Goal: Task Accomplishment & Management: Manage account settings

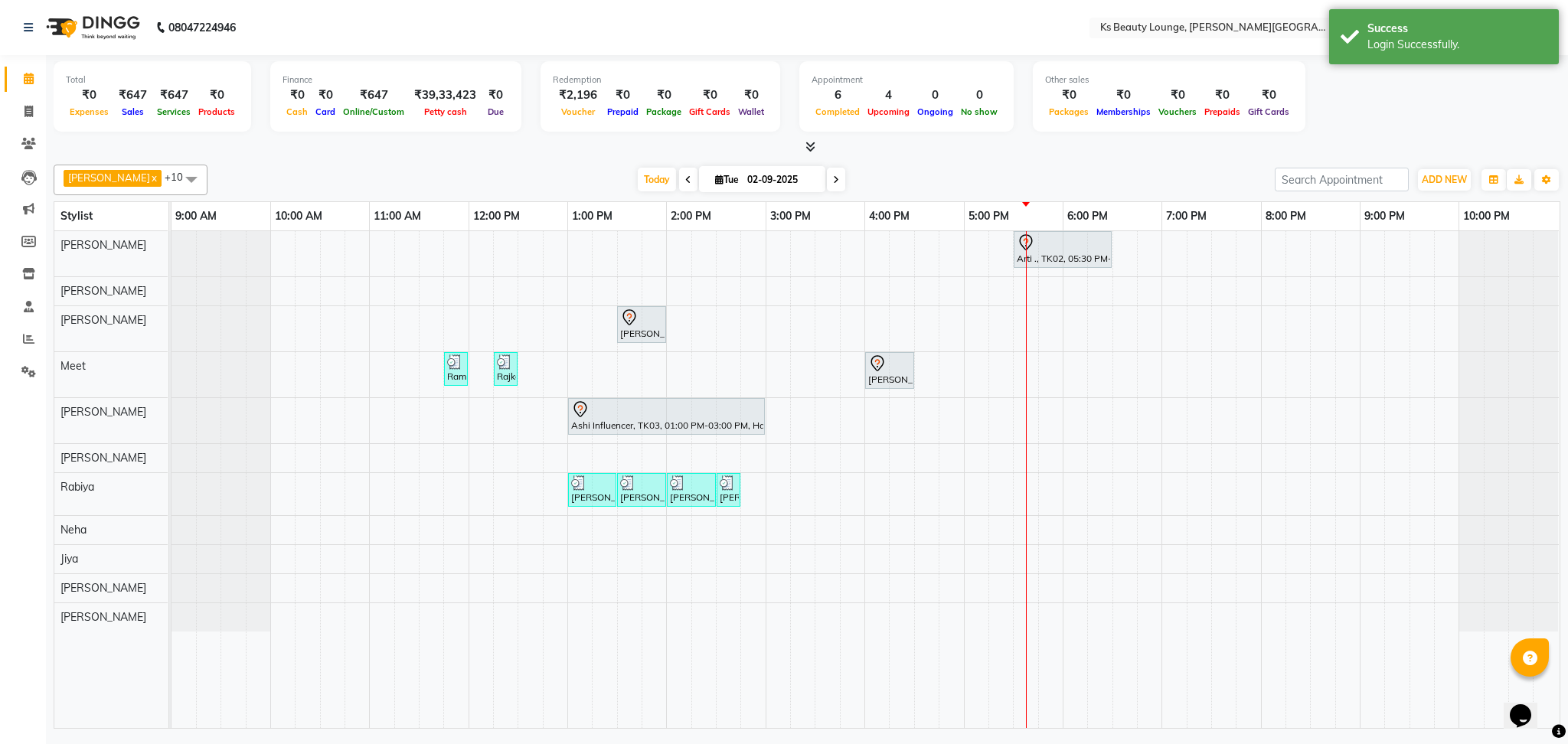
click at [715, 175] on icon at bounding box center [718, 179] width 8 height 10
select select "9"
select select "2025"
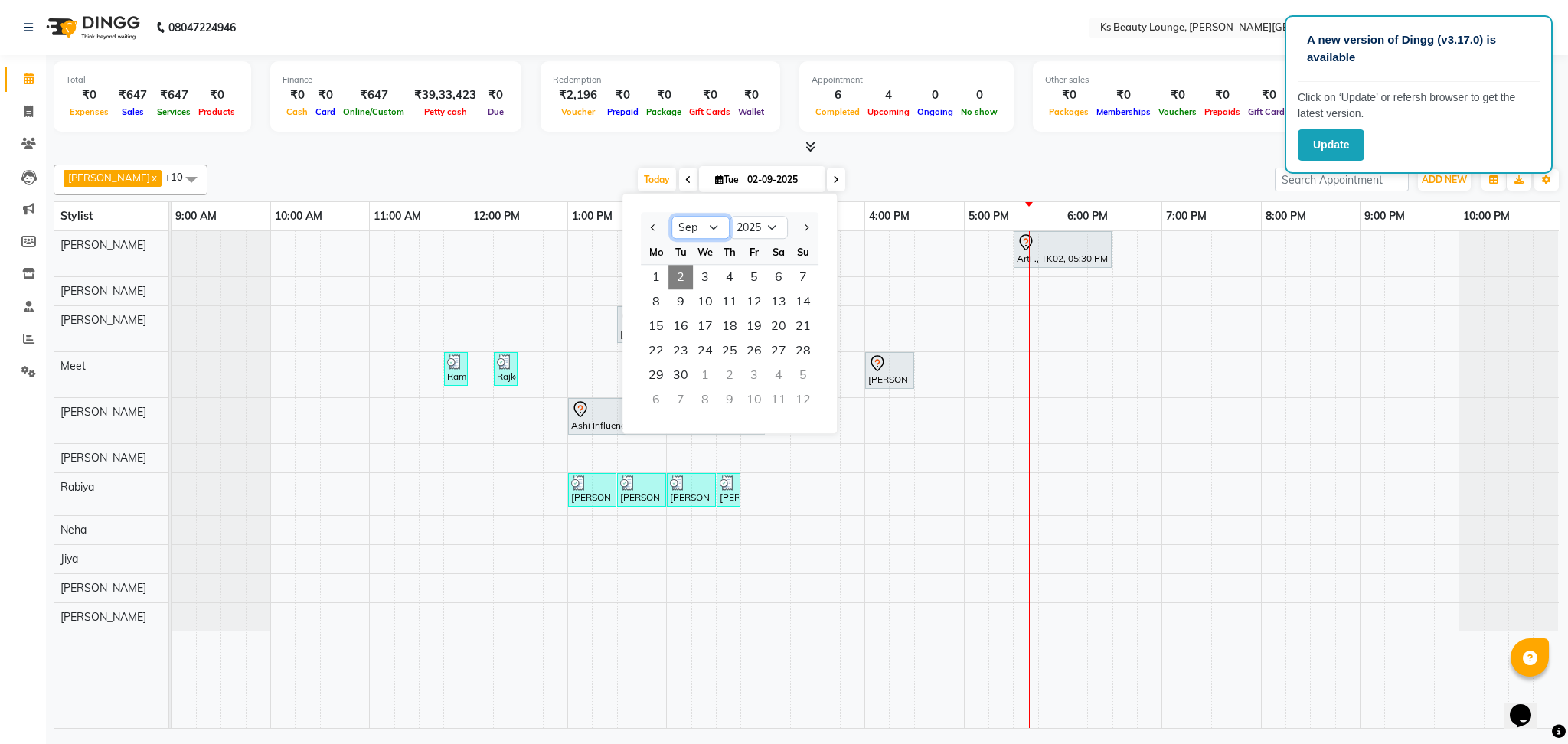
click at [710, 222] on select "Jan Feb Mar Apr May Jun [DATE] Aug Sep Oct Nov Dec" at bounding box center [701, 227] width 59 height 23
select select "5"
click at [671, 215] on select "Jan Feb Mar Apr May Jun [DATE] Aug Sep Oct Nov Dec" at bounding box center [701, 227] width 59 height 23
click at [731, 271] on span "1" at bounding box center [730, 278] width 25 height 25
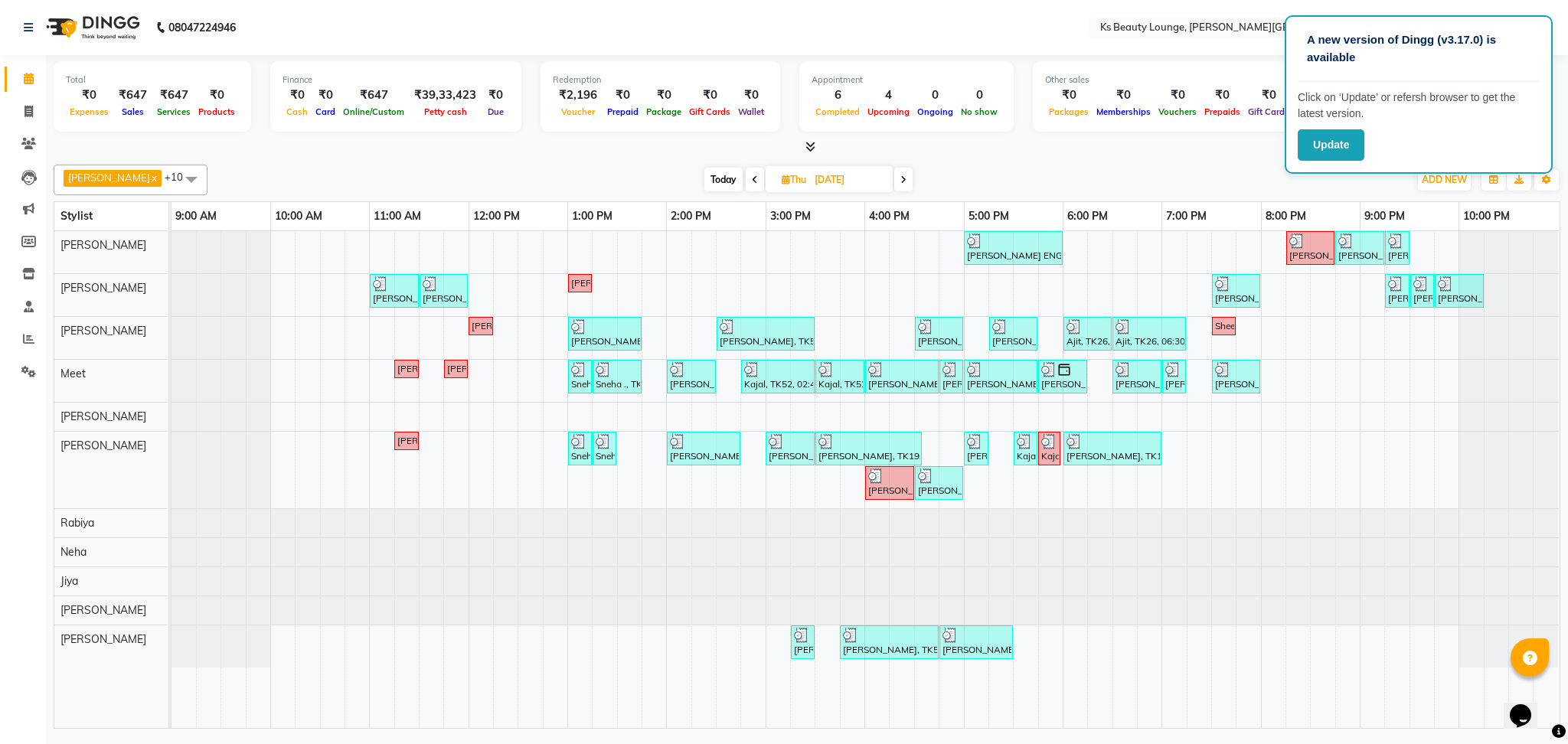
click at [900, 176] on icon at bounding box center [903, 180] width 6 height 9
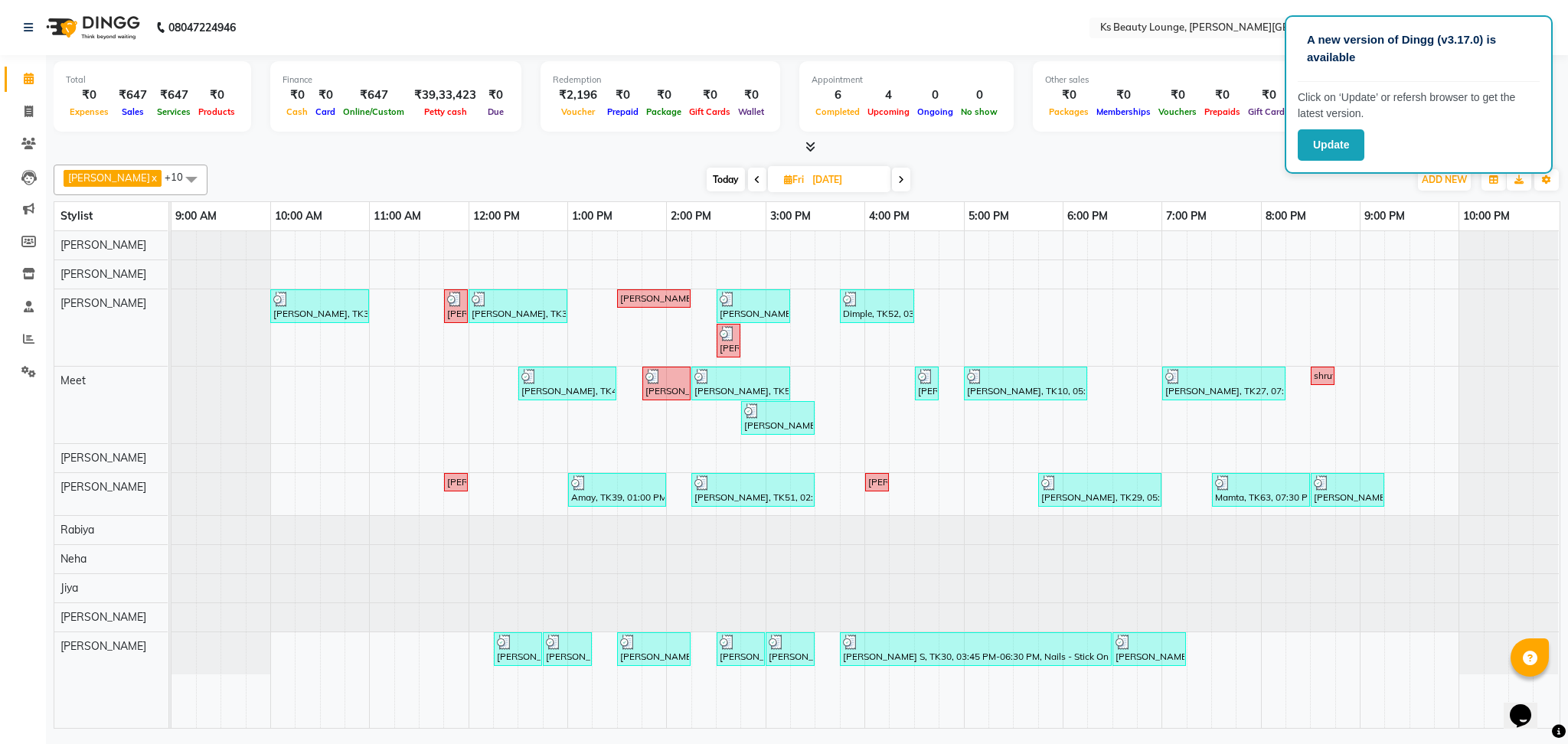
click at [892, 176] on span at bounding box center [901, 179] width 19 height 24
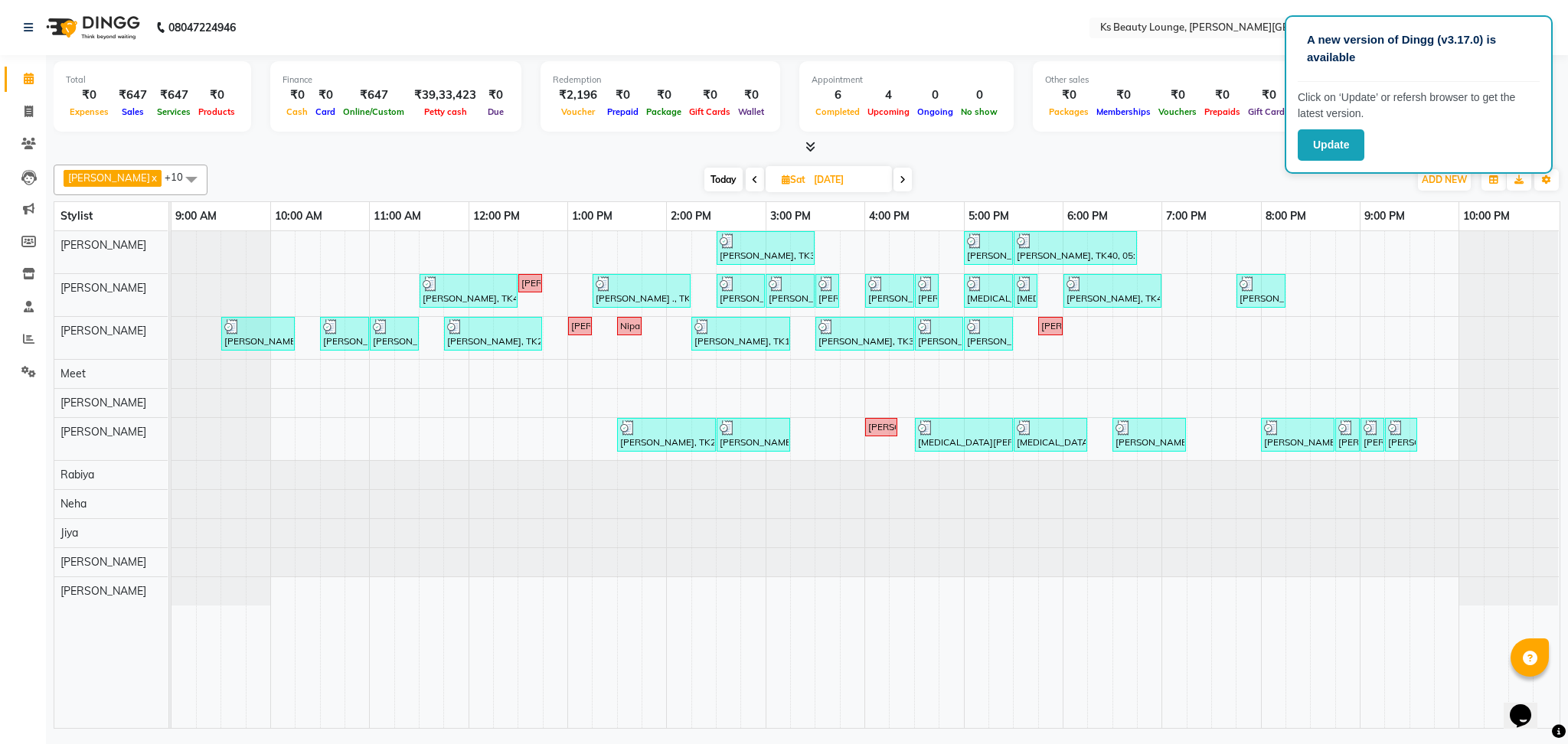
click at [899, 176] on icon at bounding box center [902, 180] width 6 height 9
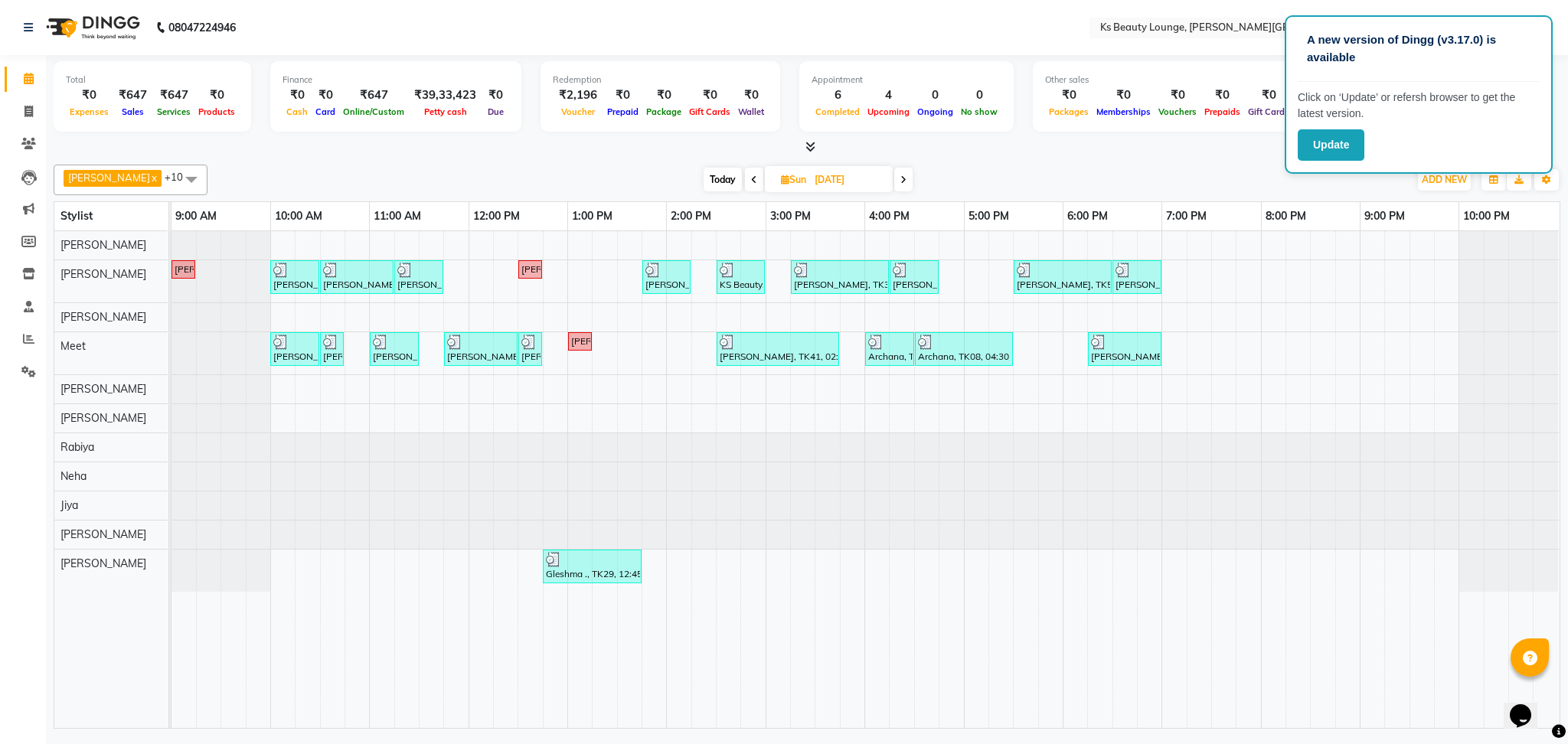
click at [900, 176] on icon at bounding box center [903, 180] width 6 height 9
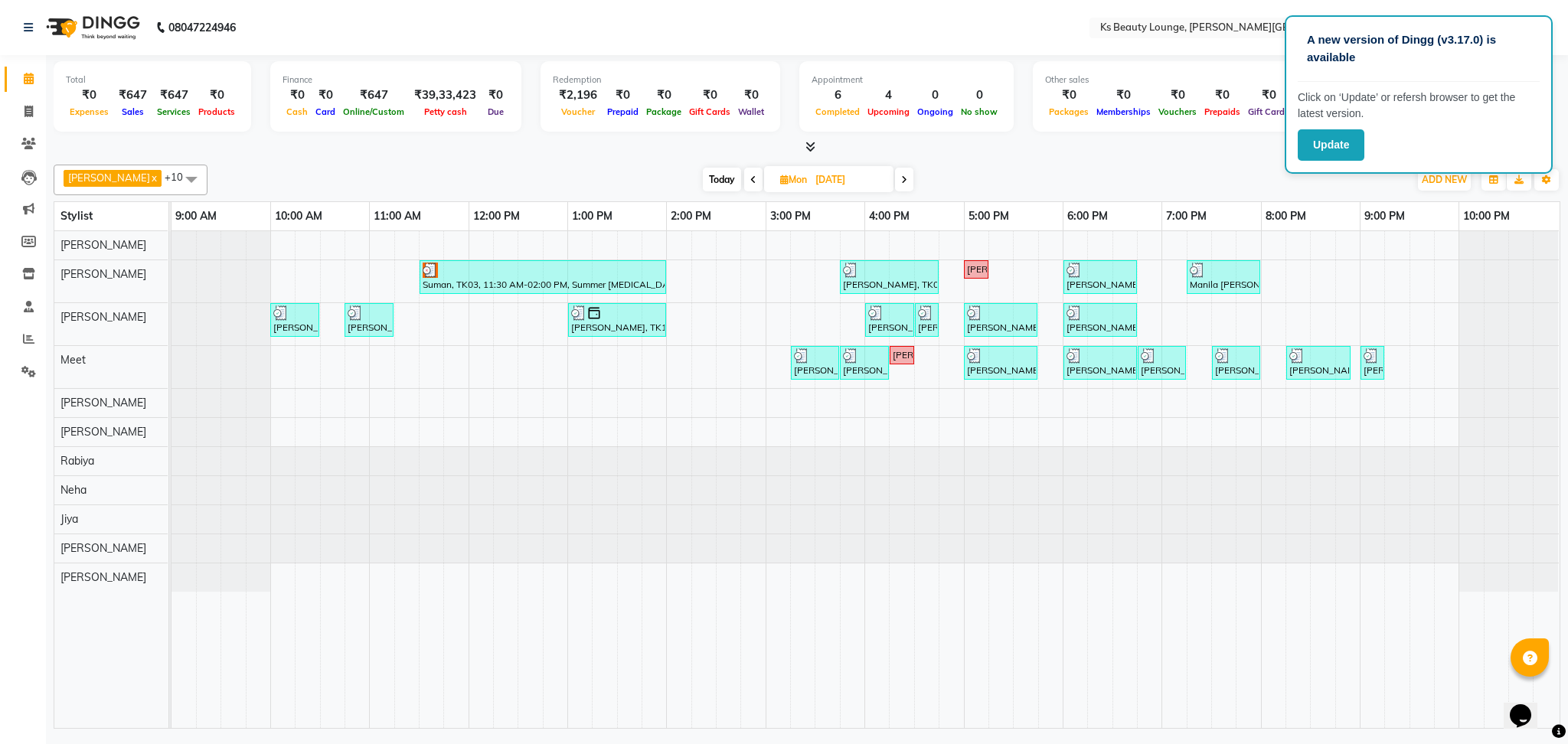
click at [901, 176] on icon at bounding box center [904, 180] width 6 height 9
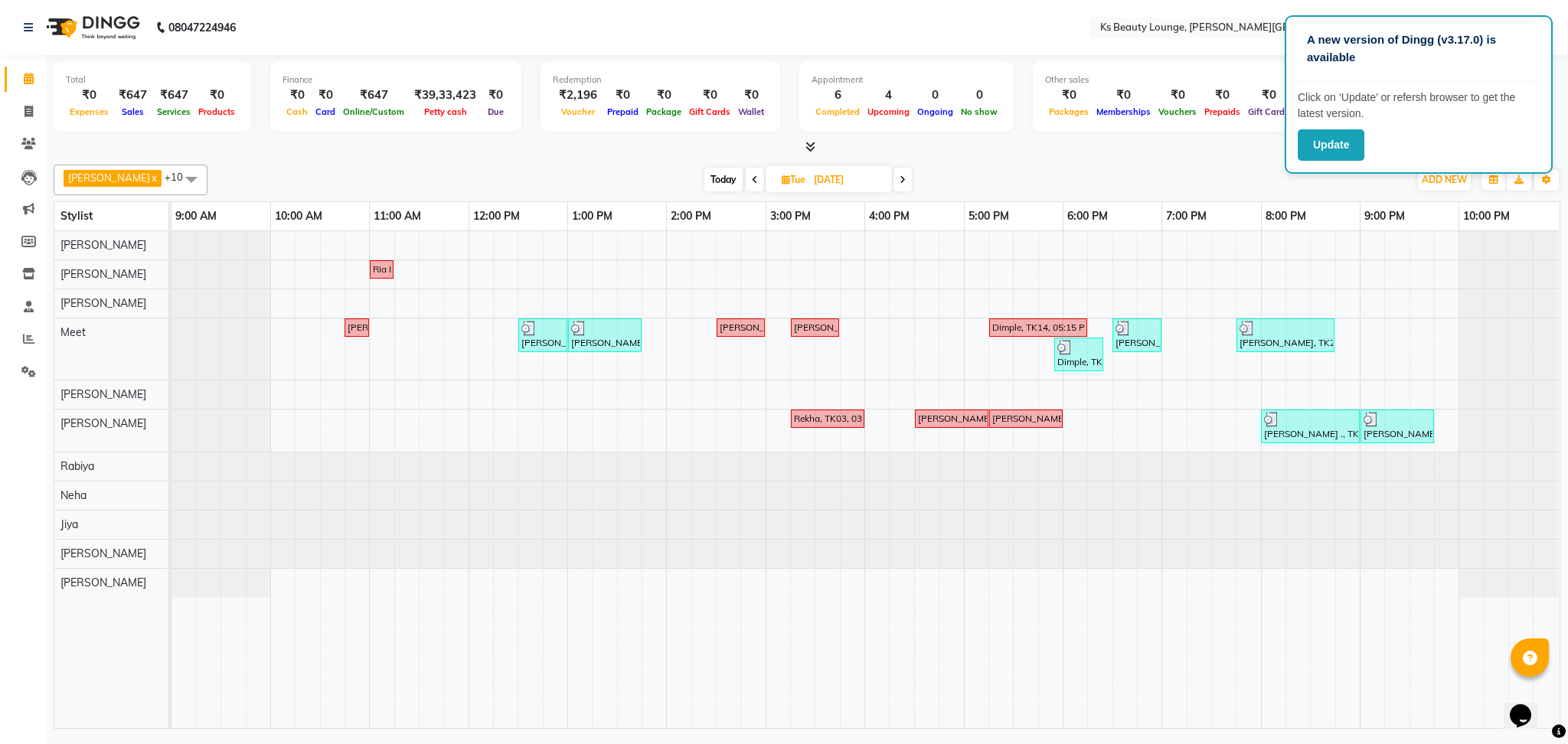
click at [899, 176] on icon at bounding box center [902, 180] width 6 height 9
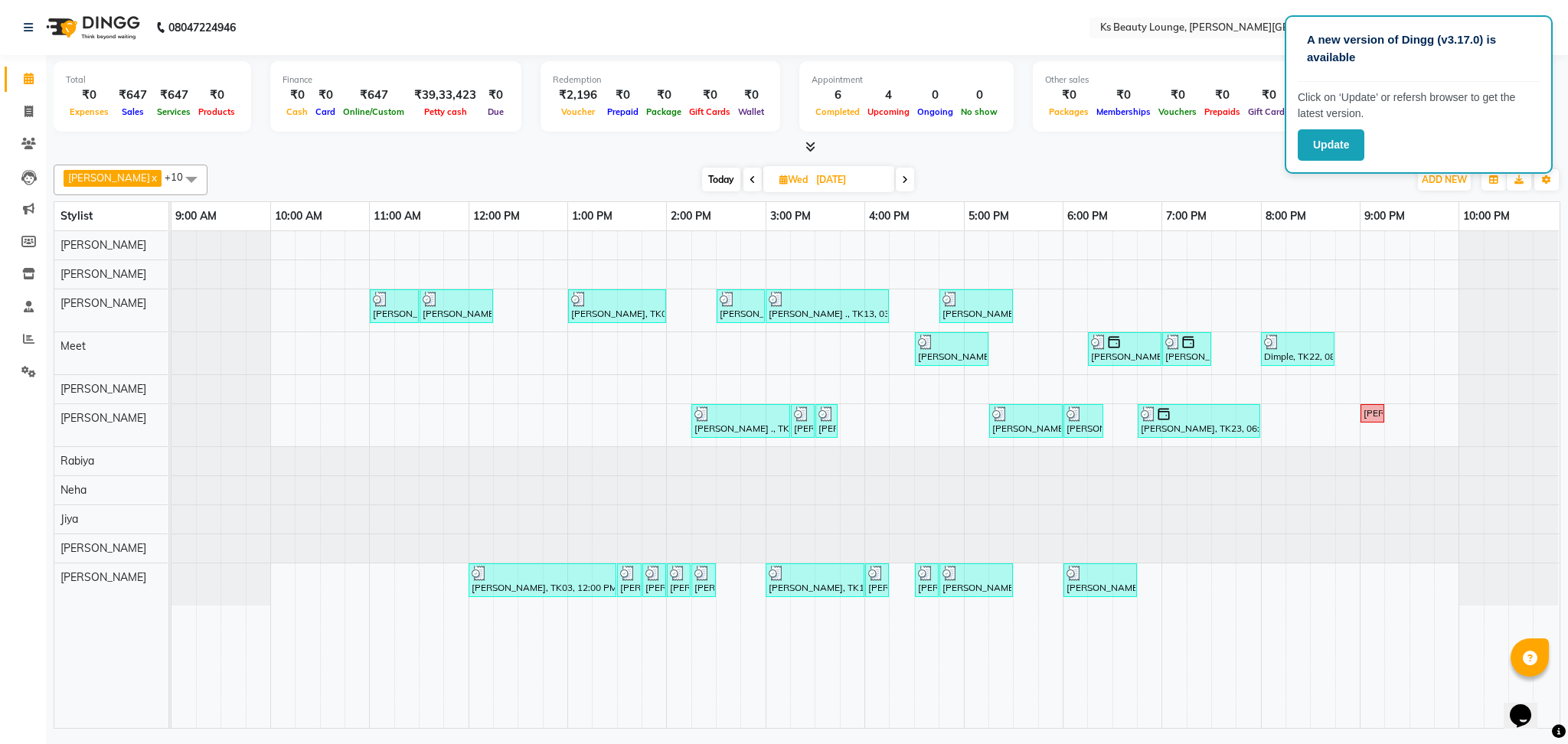
click at [902, 176] on icon at bounding box center [905, 180] width 6 height 9
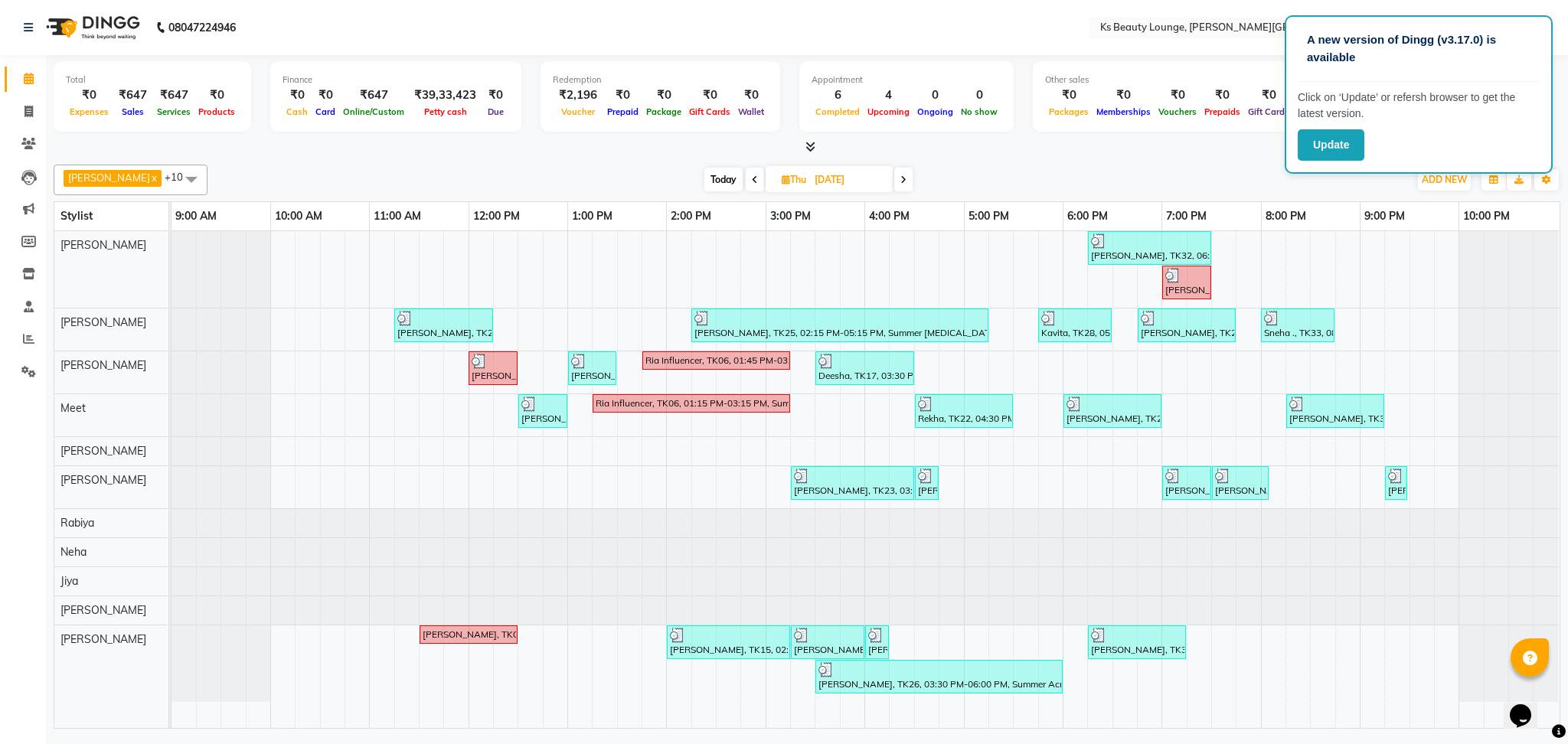
click at [900, 176] on icon at bounding box center [903, 180] width 6 height 9
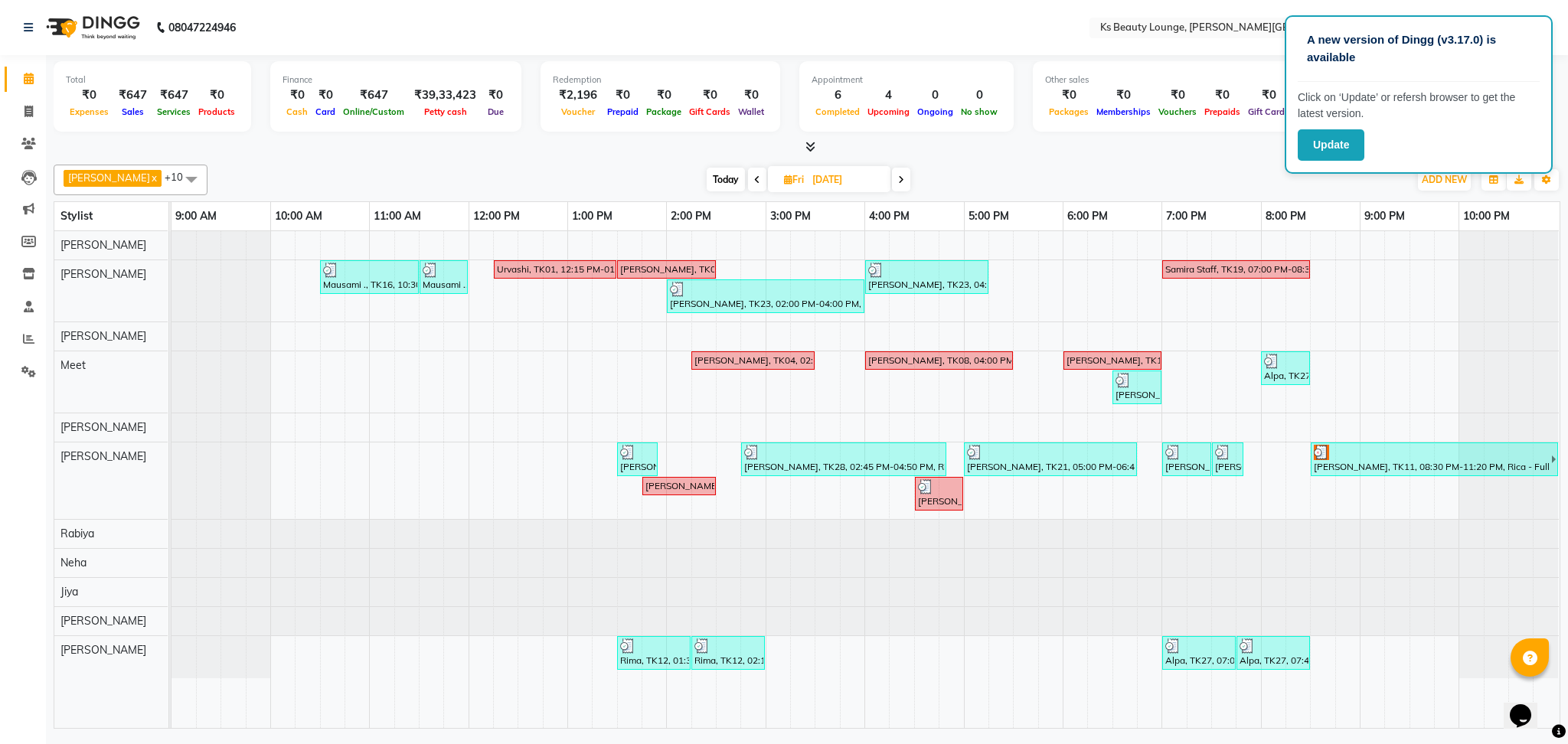
click at [892, 176] on span at bounding box center [901, 179] width 19 height 24
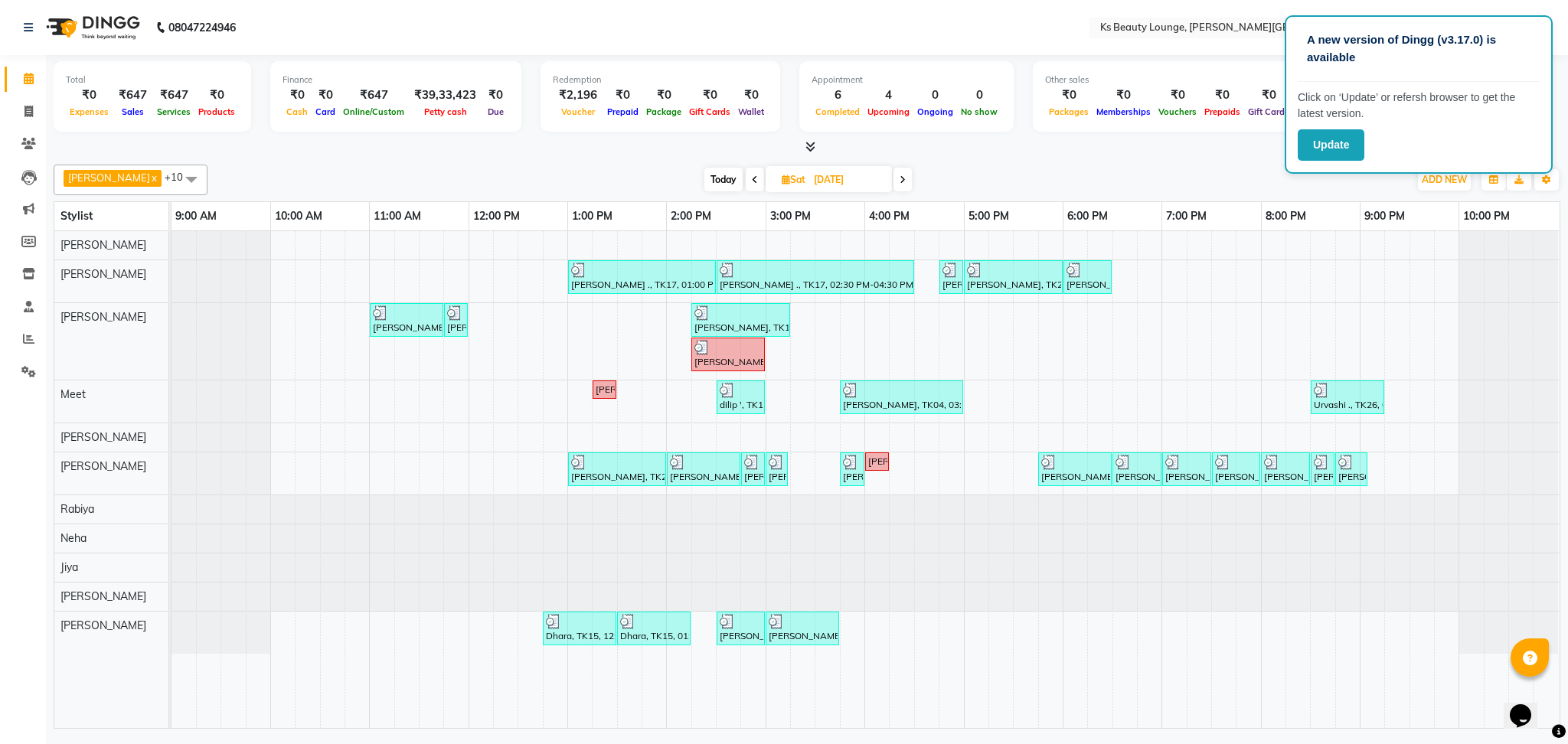
click at [899, 176] on icon at bounding box center [902, 180] width 6 height 9
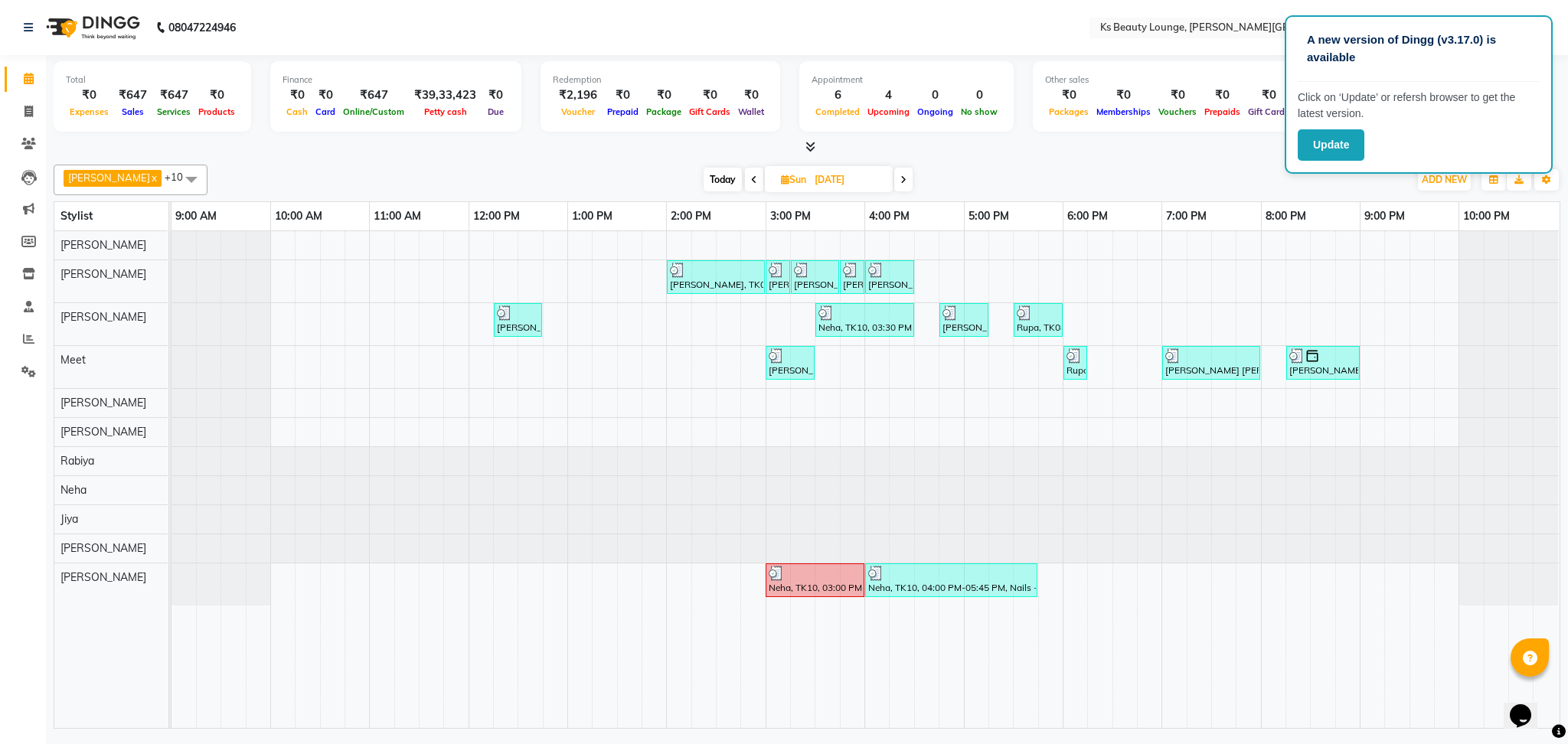
click at [900, 177] on icon at bounding box center [903, 180] width 6 height 9
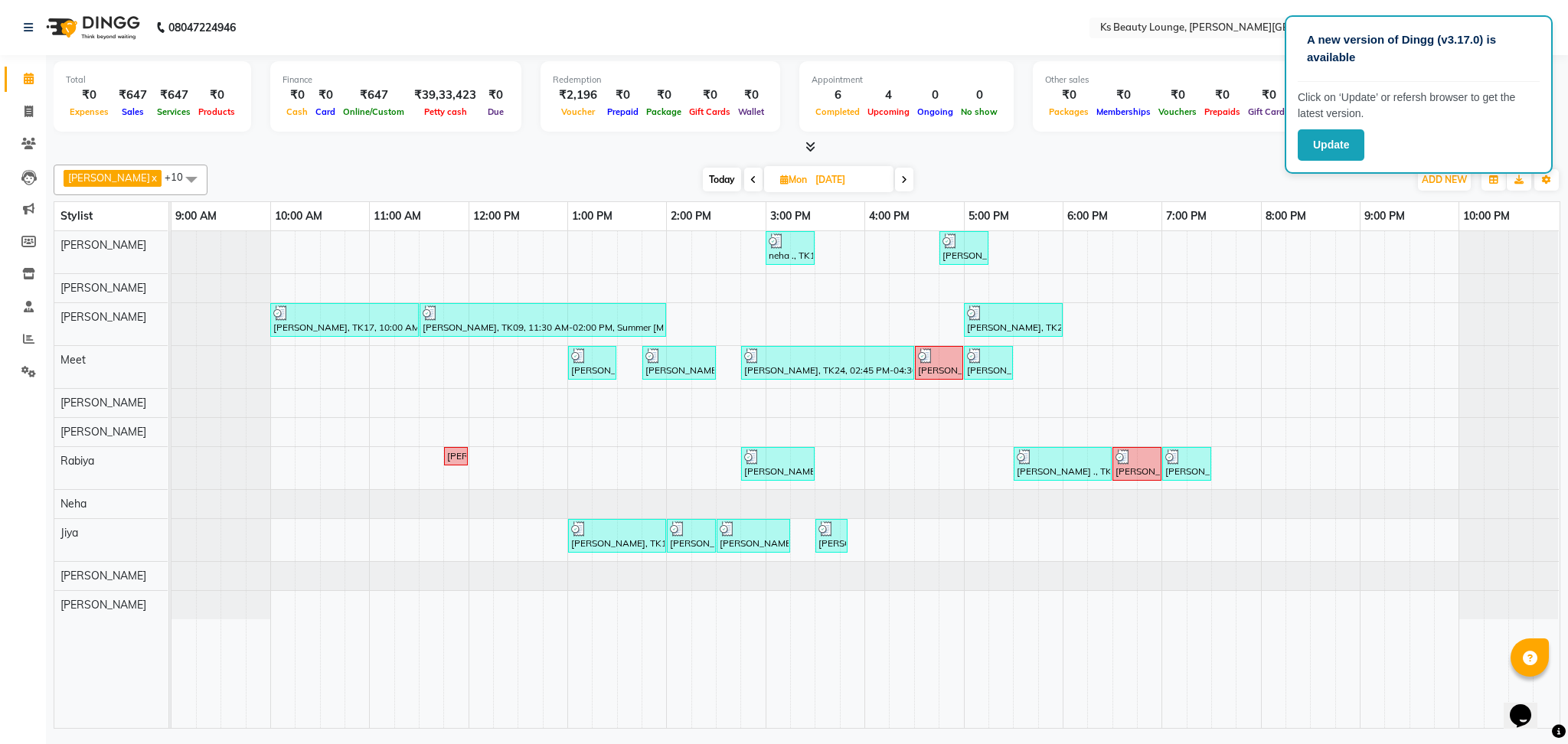
click at [901, 179] on icon at bounding box center [904, 180] width 6 height 9
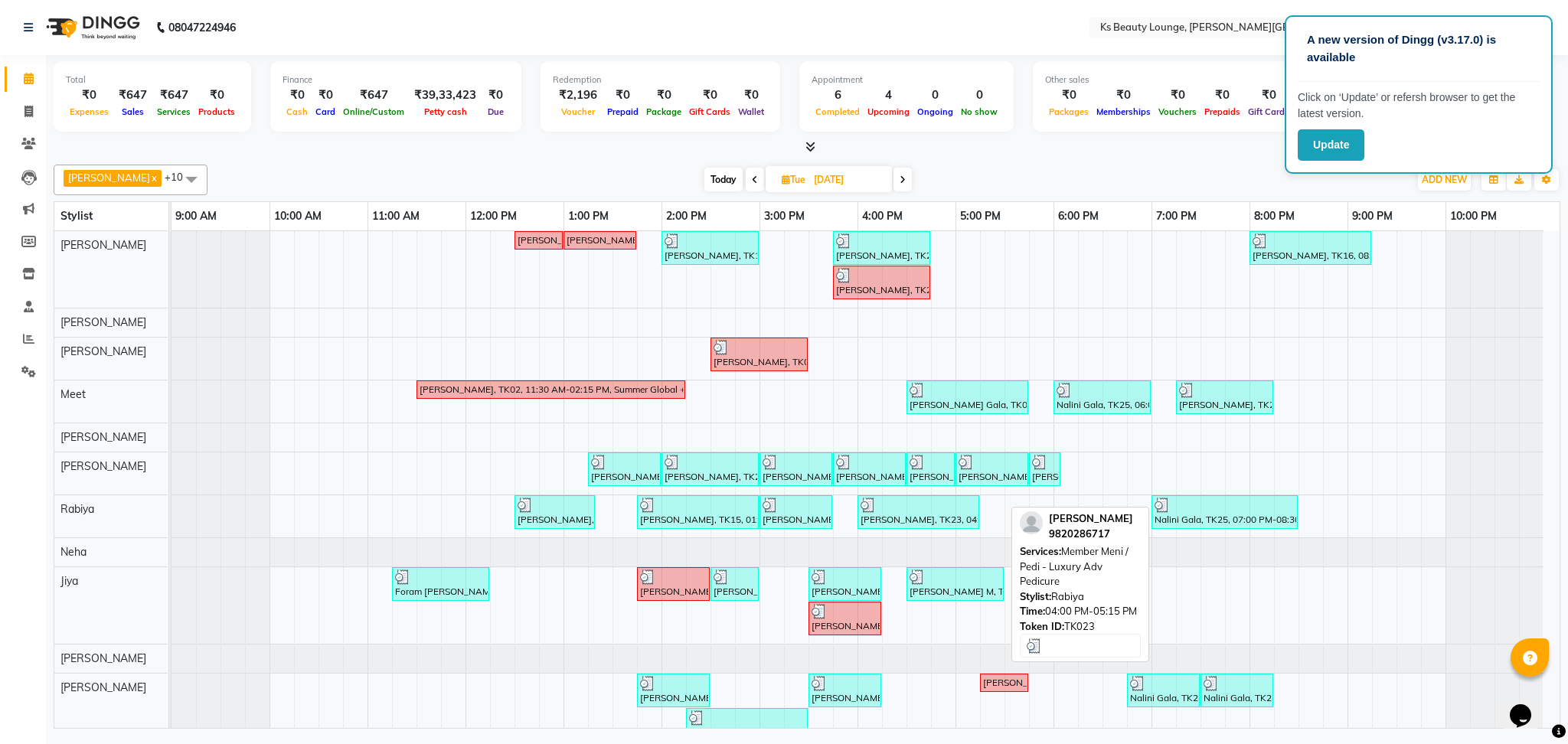
drag, startPoint x: 1179, startPoint y: 508, endPoint x: 912, endPoint y: 515, distance: 267.1
click at [171, 515] on div "[PERSON_NAME], TK22, 12:30 PM-01:20 PM, Member Peel Off Waxing - [GEOGRAPHIC_DA…" at bounding box center [171, 516] width 0 height 42
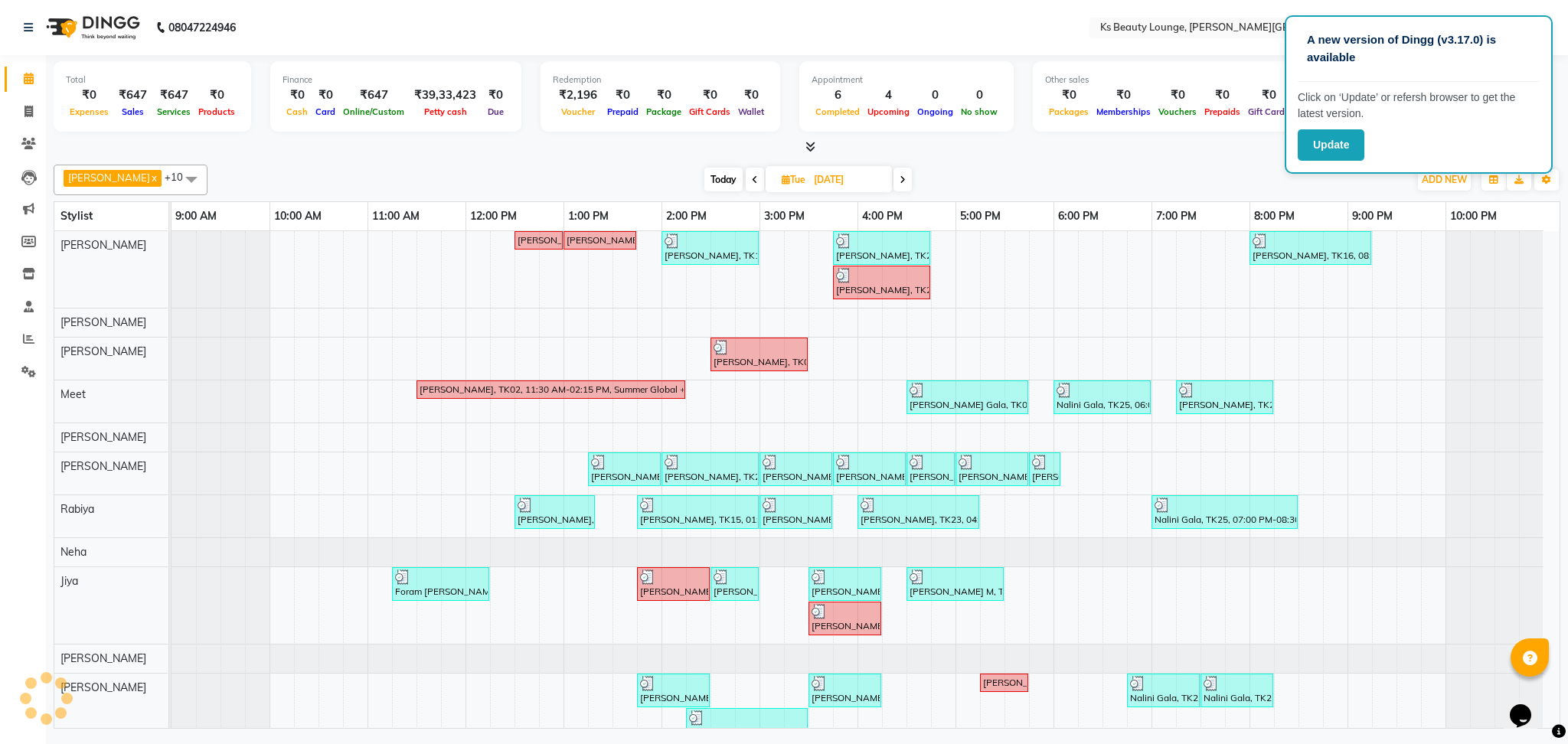
click at [893, 177] on span at bounding box center [902, 179] width 19 height 24
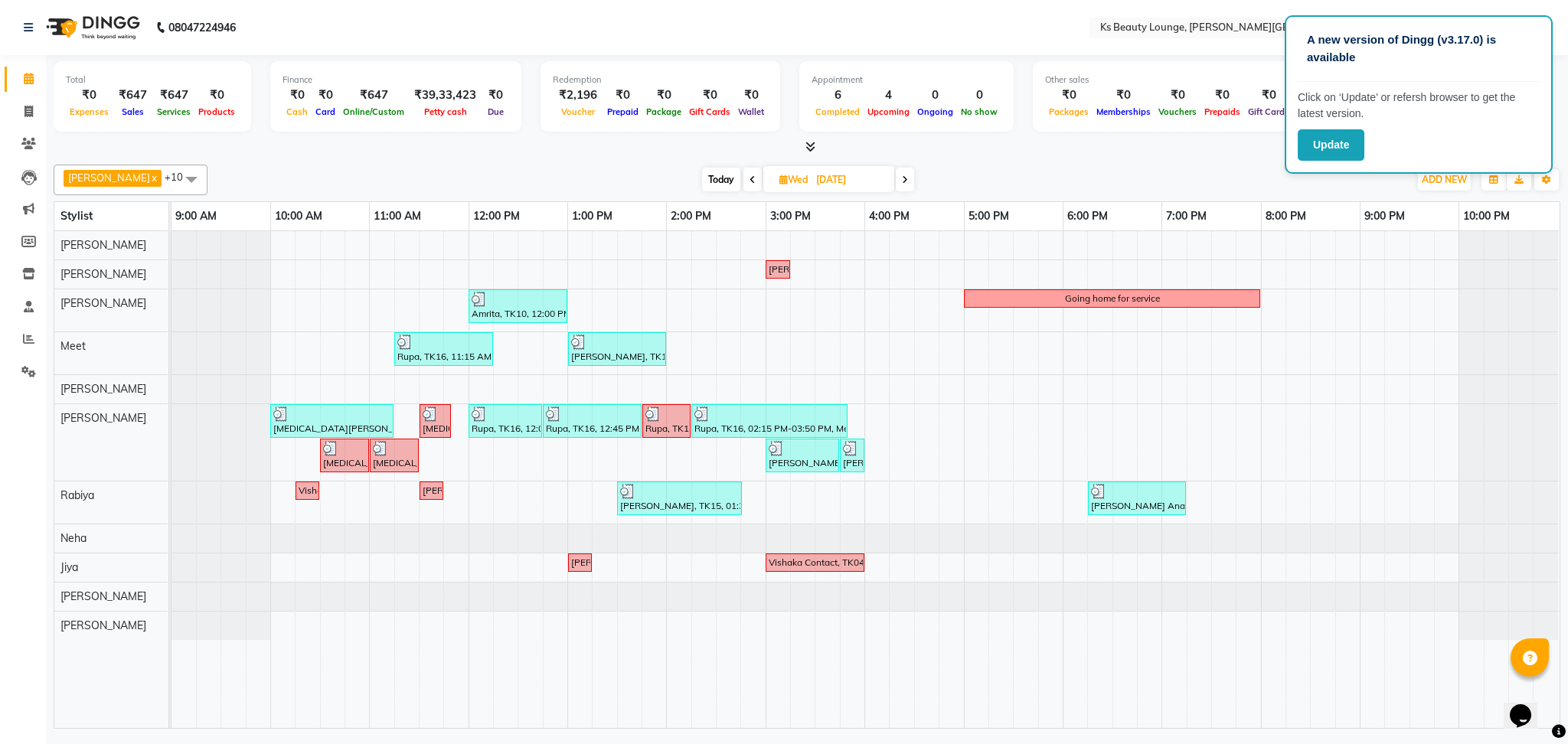
click at [902, 178] on icon at bounding box center [905, 180] width 6 height 9
type input "[DATE]"
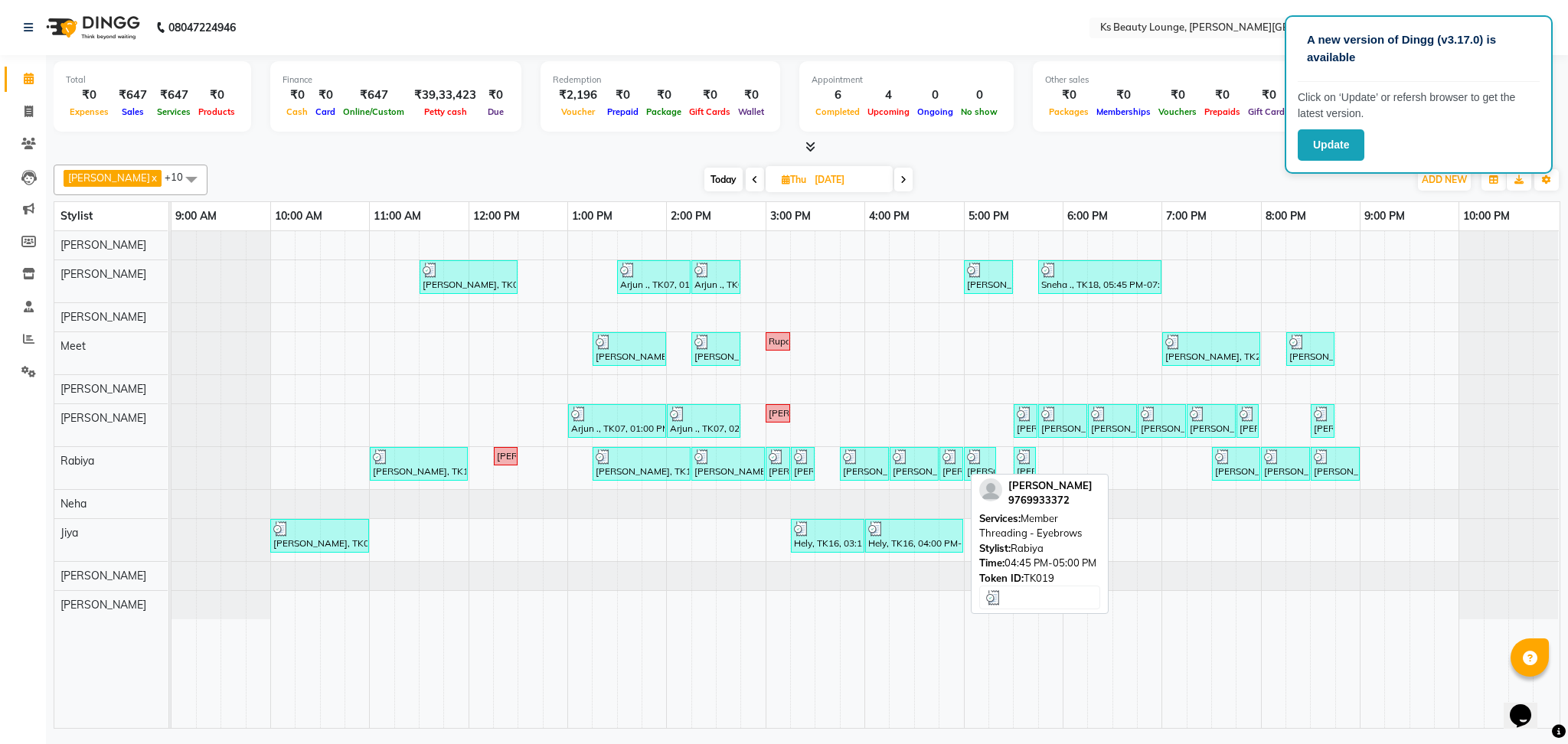
click at [944, 463] on img at bounding box center [950, 457] width 15 height 15
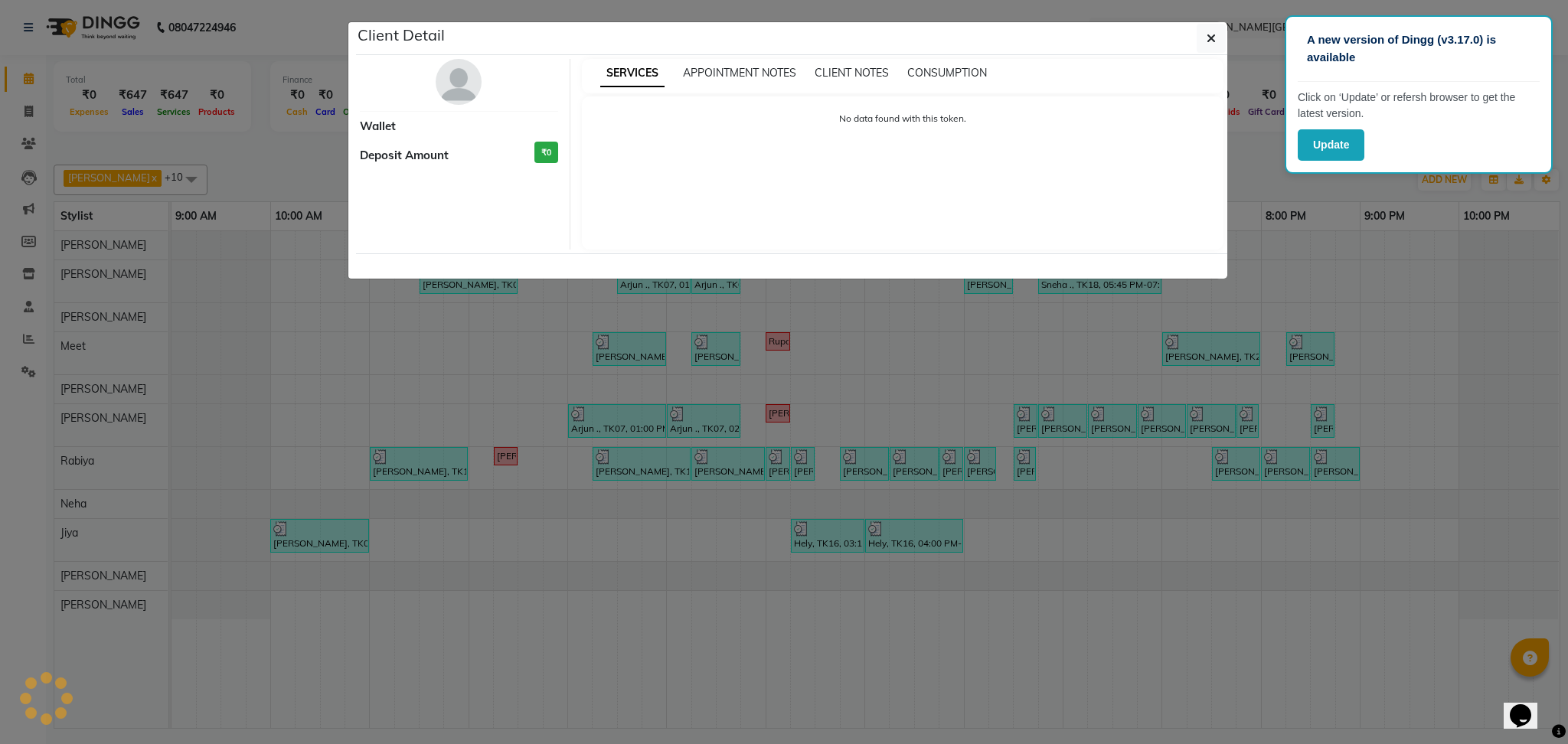
select select "3"
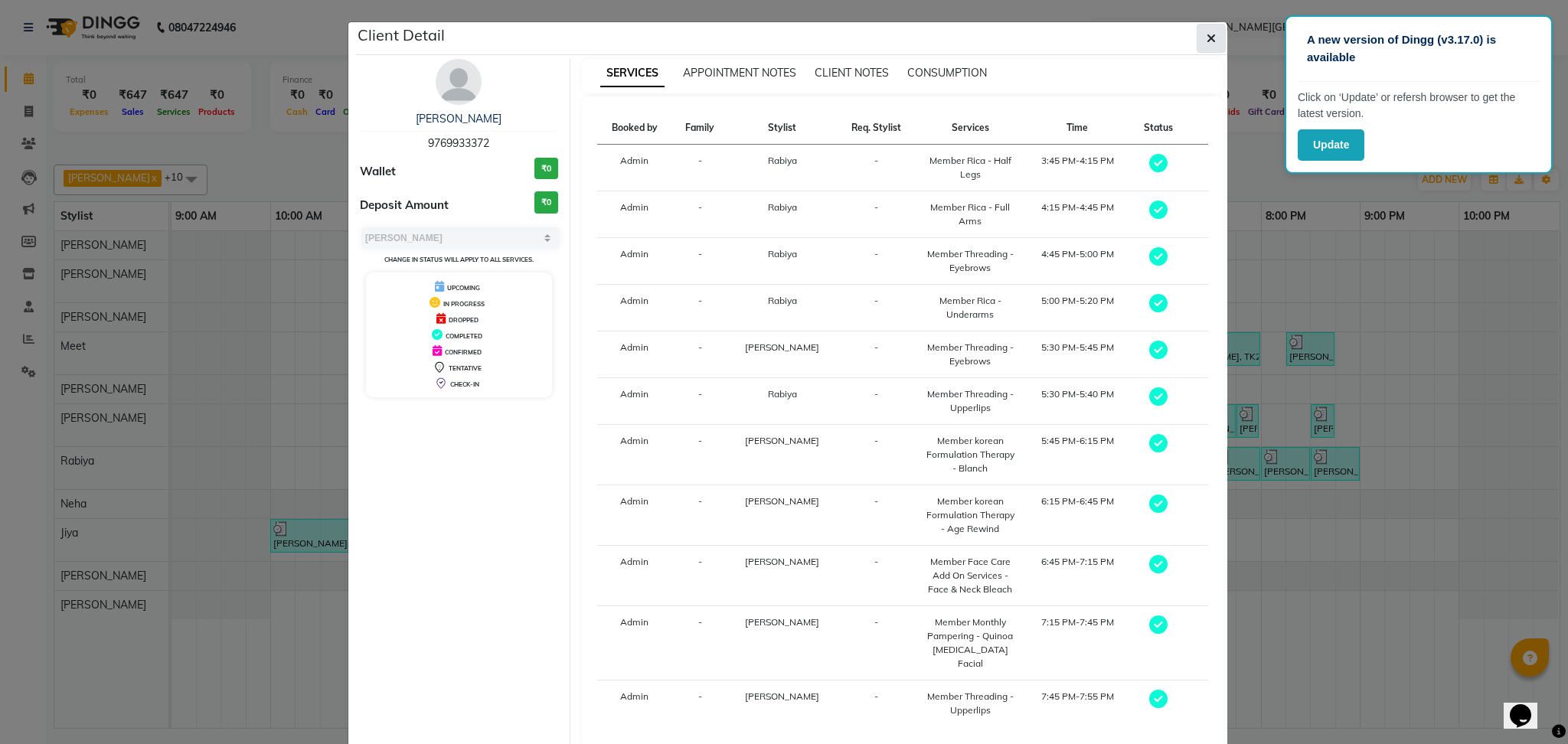
click at [1207, 42] on icon "button" at bounding box center [1211, 38] width 9 height 12
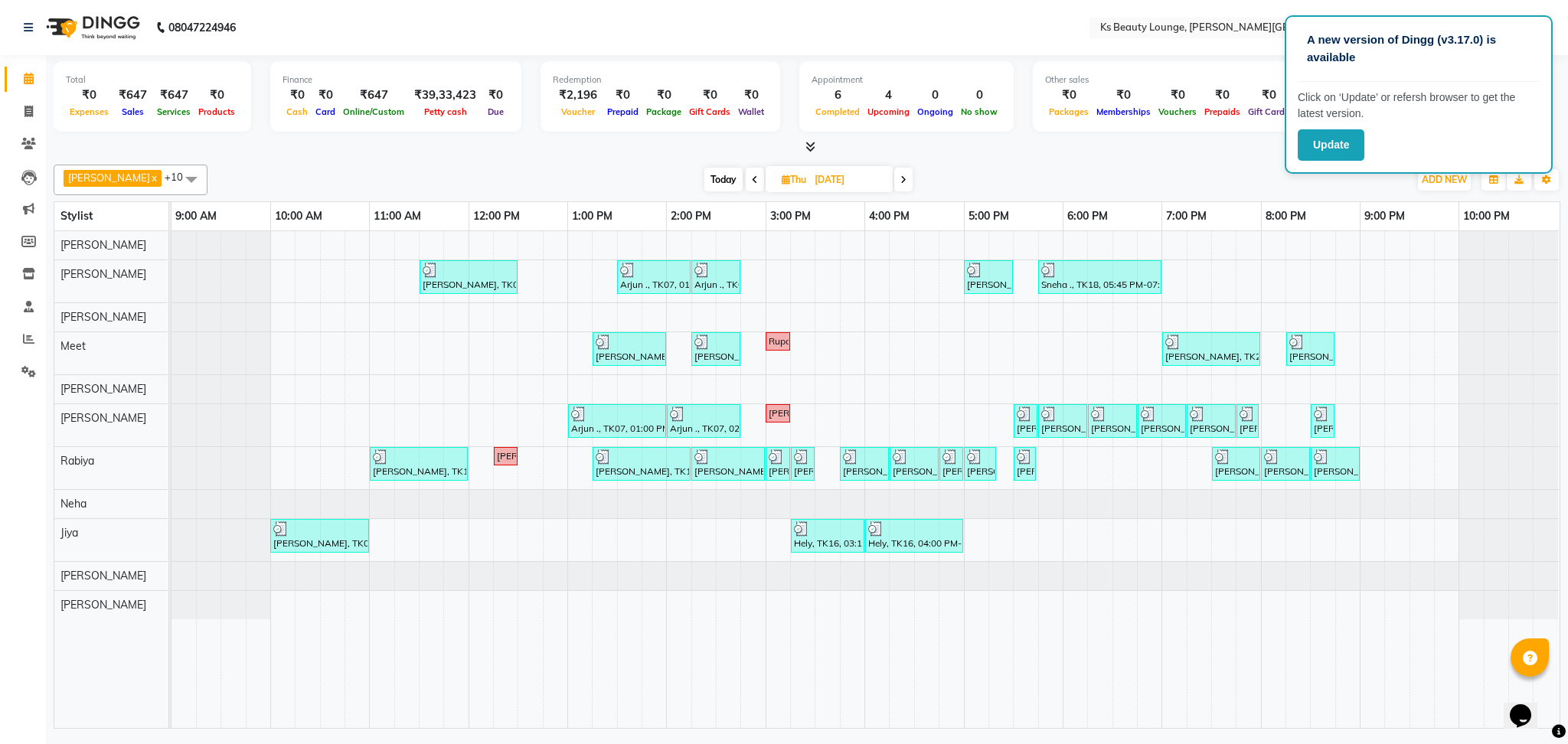
click at [900, 178] on icon at bounding box center [903, 180] width 6 height 9
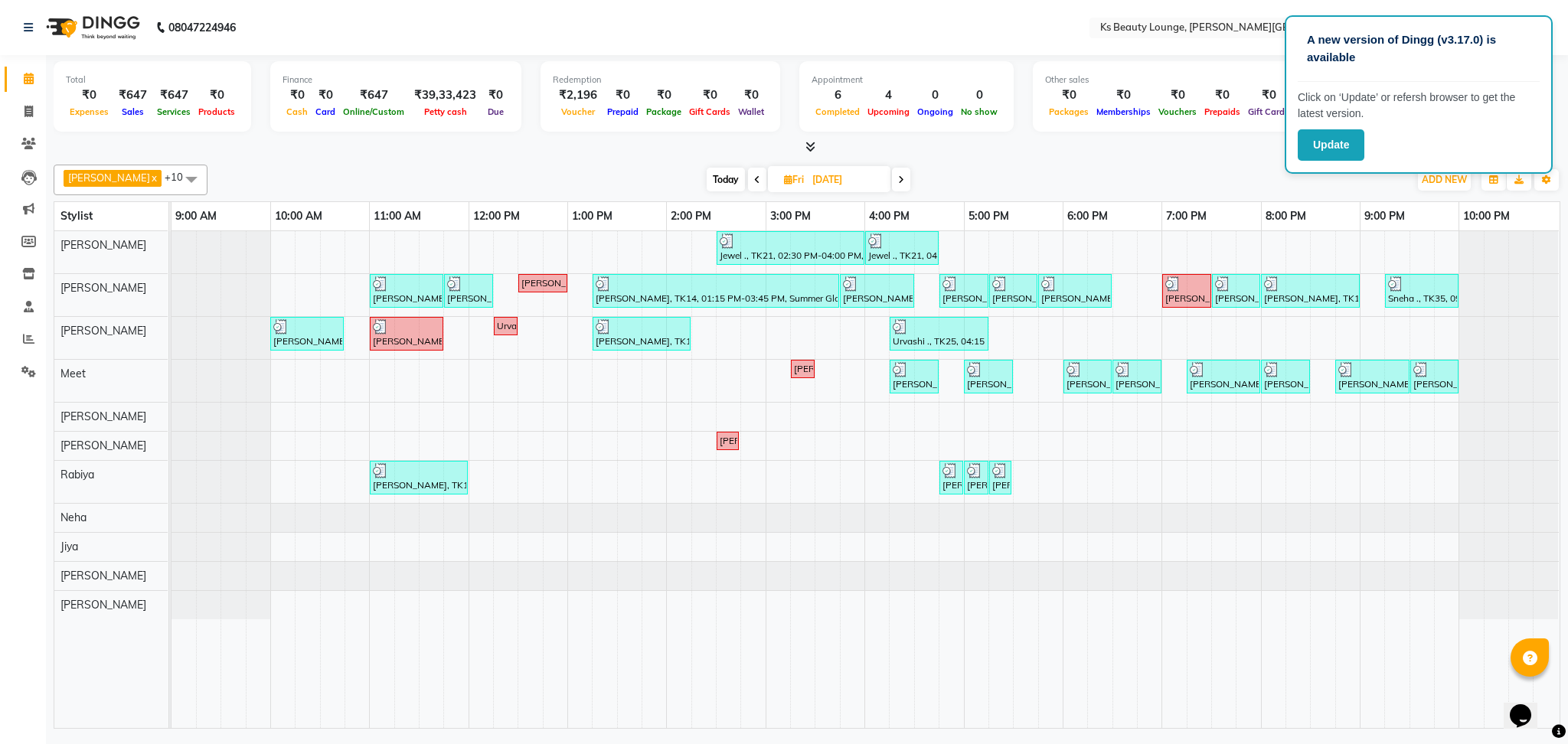
click at [898, 176] on icon at bounding box center [901, 180] width 6 height 9
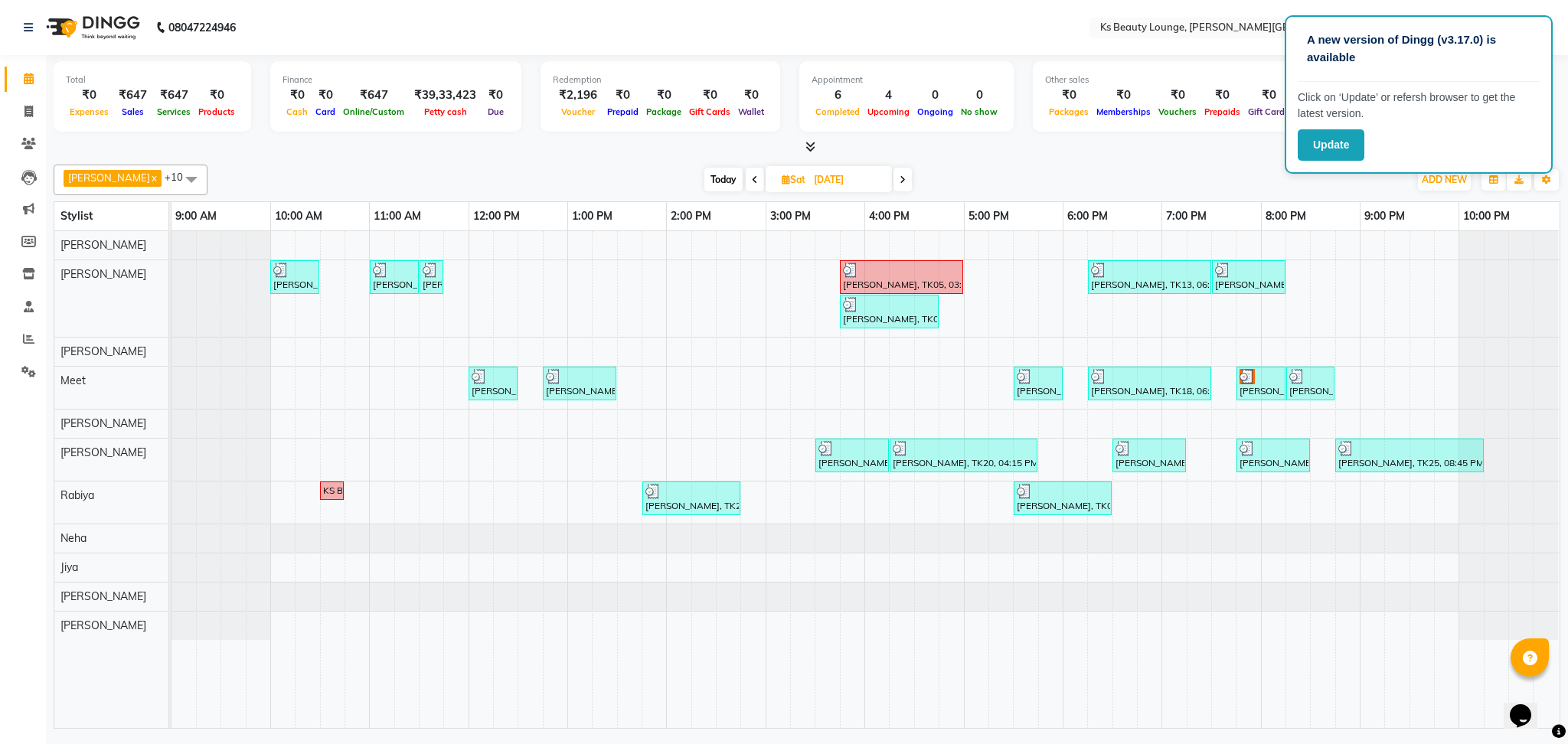
click at [899, 178] on icon at bounding box center [902, 180] width 6 height 9
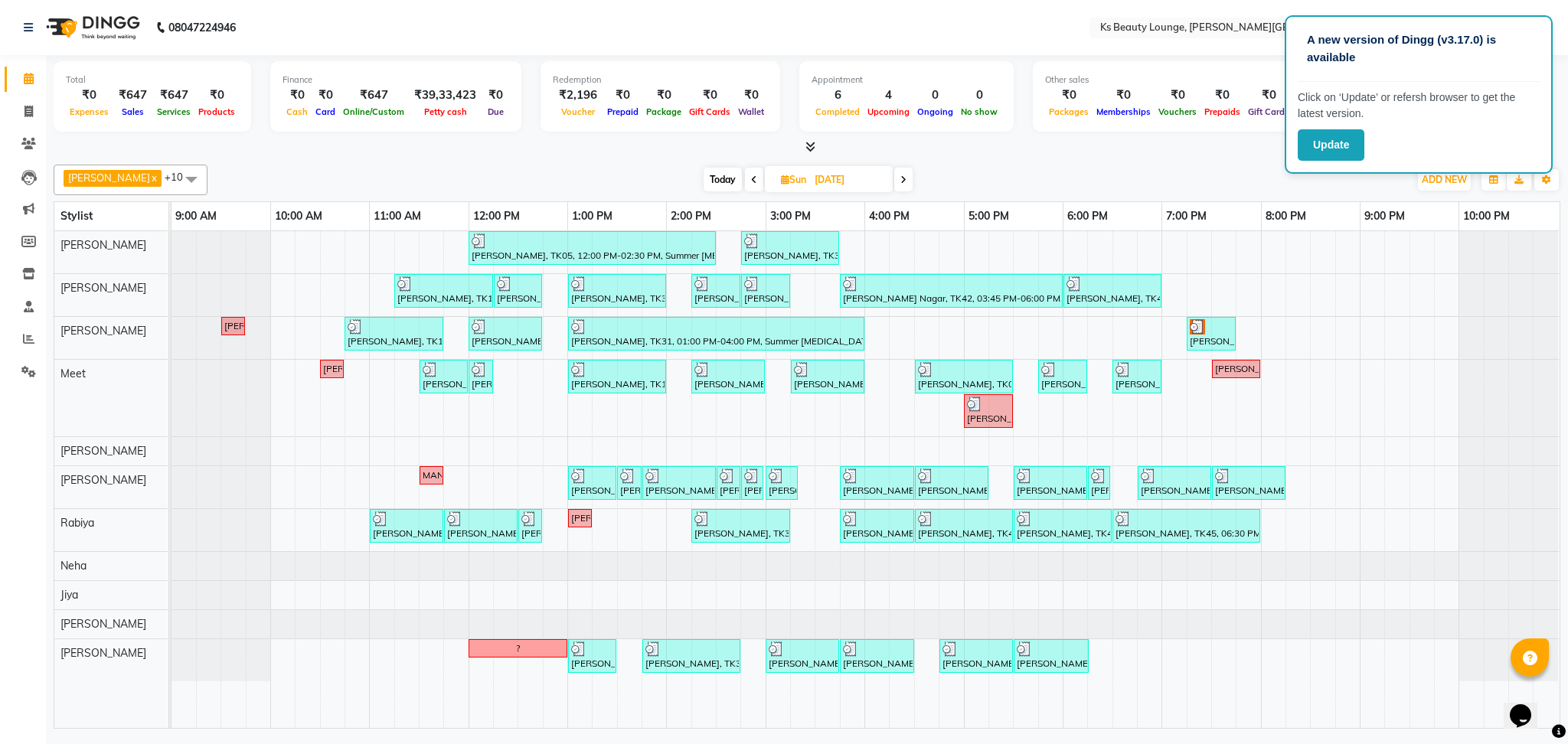
click at [900, 178] on icon at bounding box center [903, 180] width 6 height 9
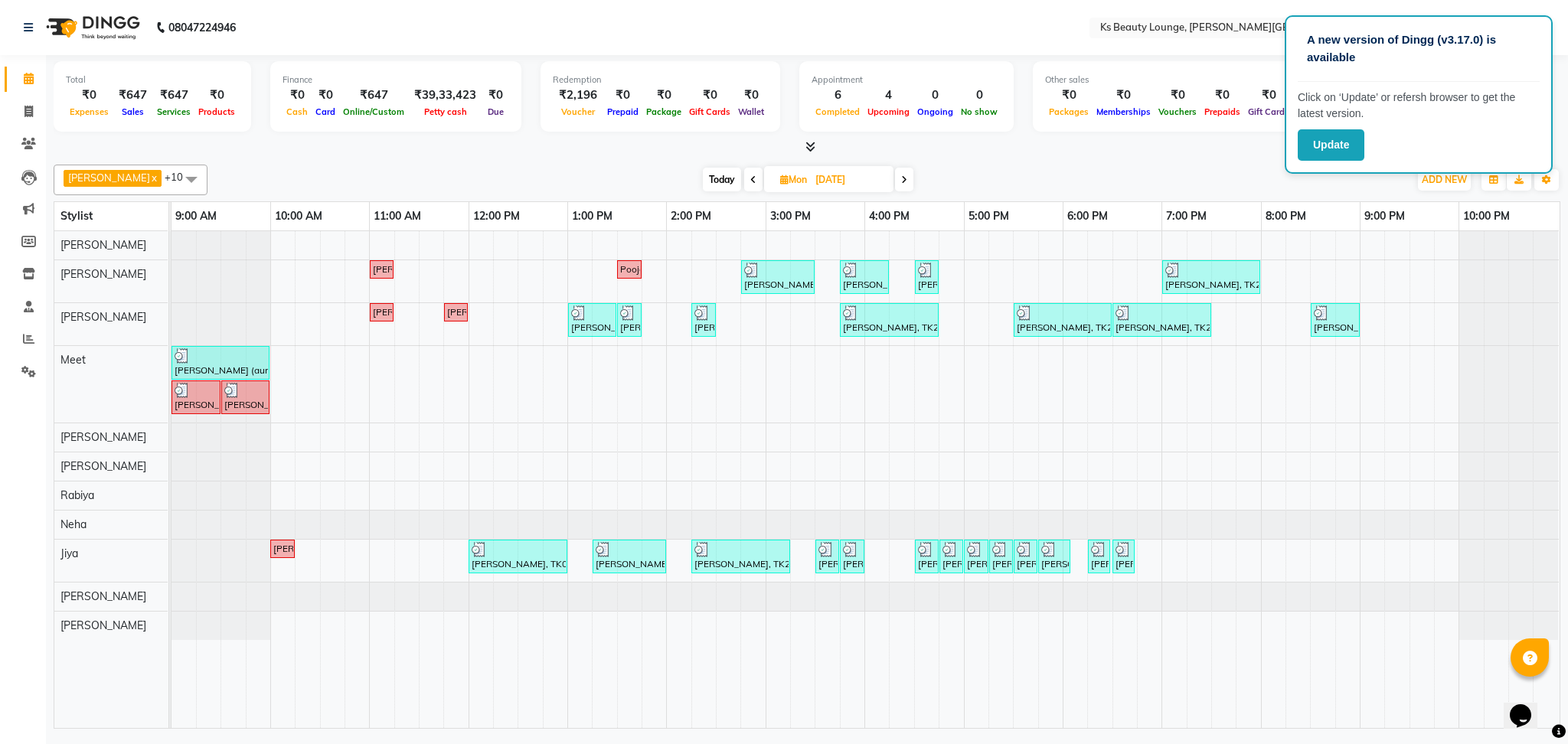
click at [901, 179] on icon at bounding box center [904, 180] width 6 height 9
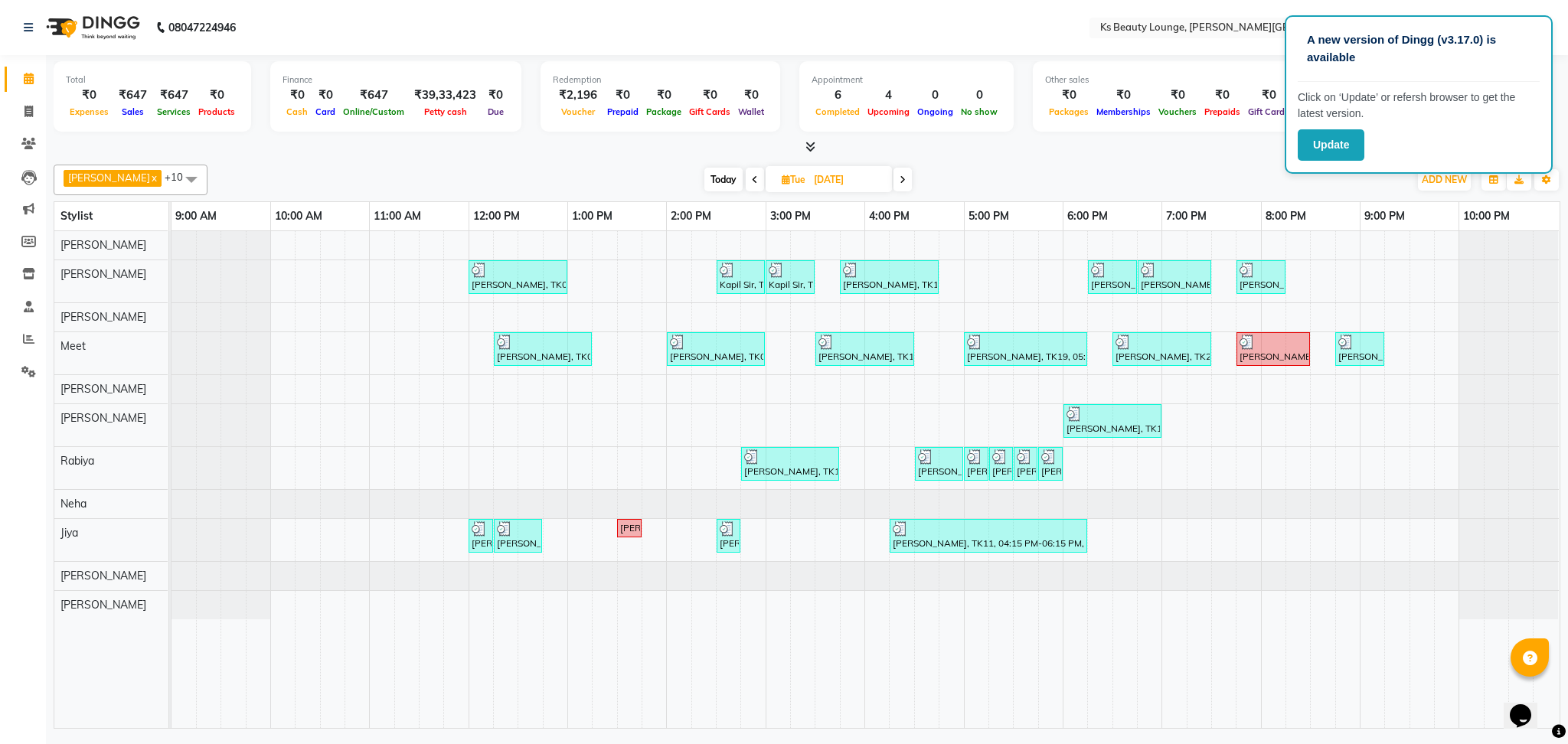
click at [878, 165] on div "[PERSON_NAME] [PERSON_NAME] x Meet x [PERSON_NAME] x [PERSON_NAME] x [PERSON_NA…" at bounding box center [806, 180] width 1507 height 31
click at [893, 173] on span at bounding box center [902, 179] width 19 height 24
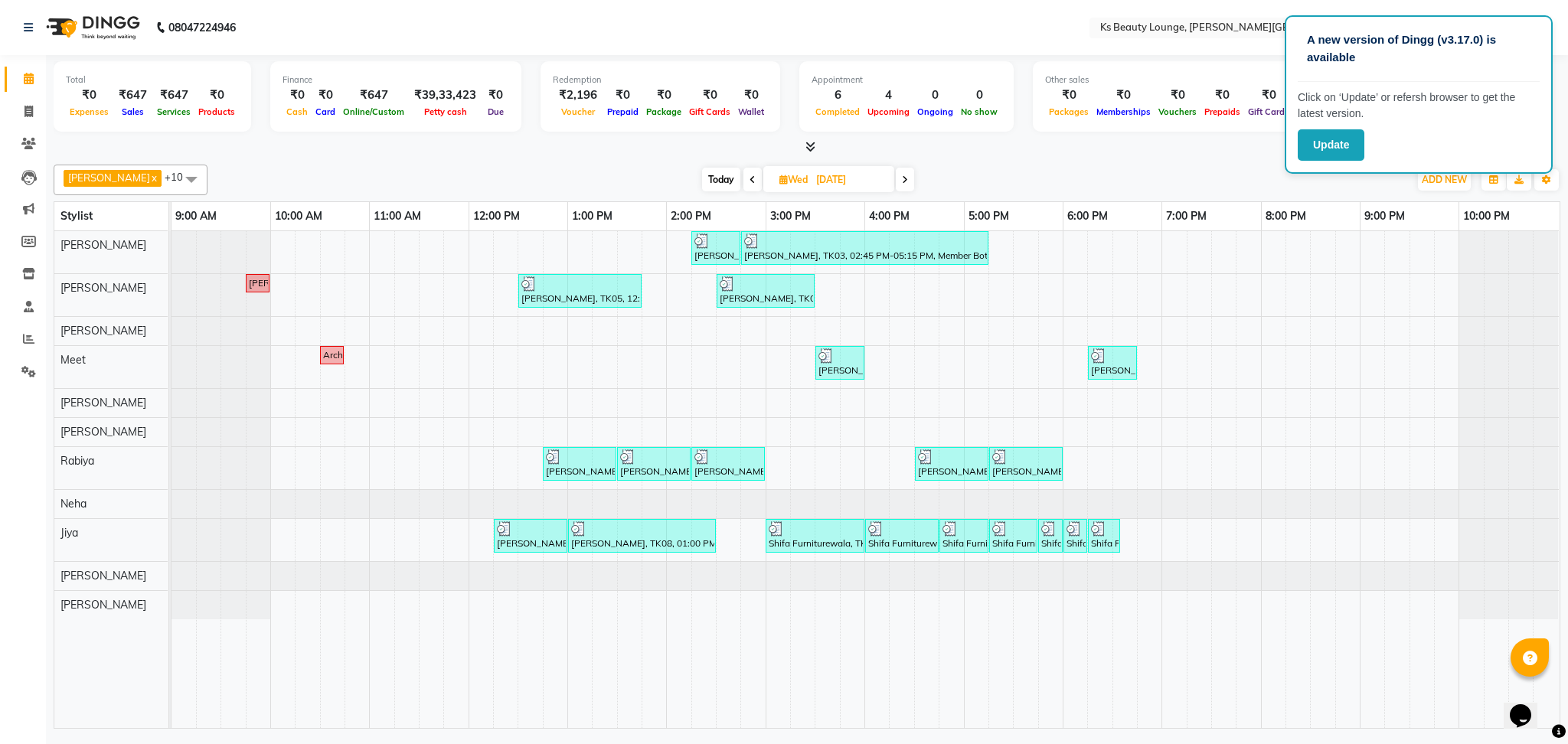
click at [902, 183] on icon at bounding box center [905, 180] width 6 height 9
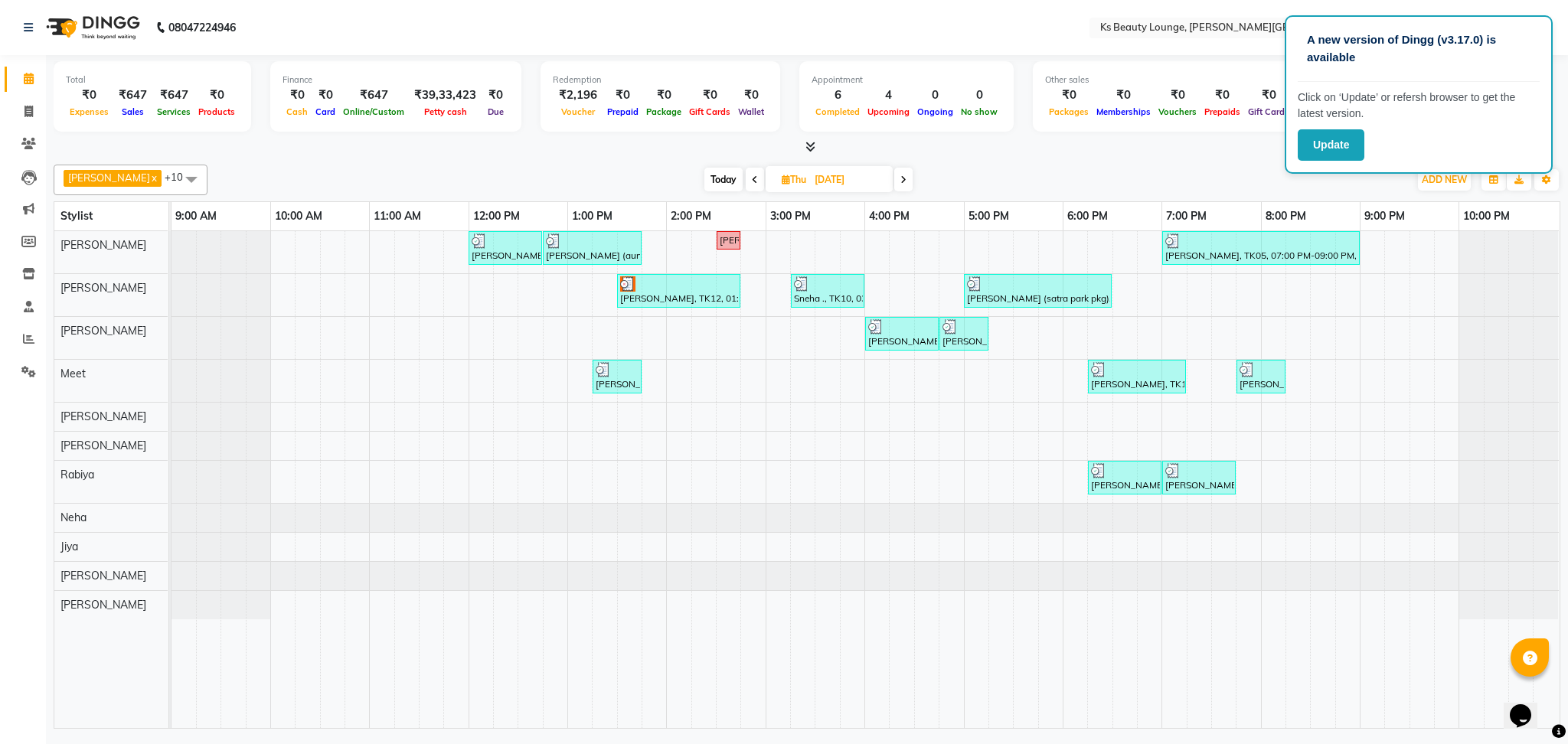
click at [900, 176] on icon at bounding box center [903, 180] width 6 height 9
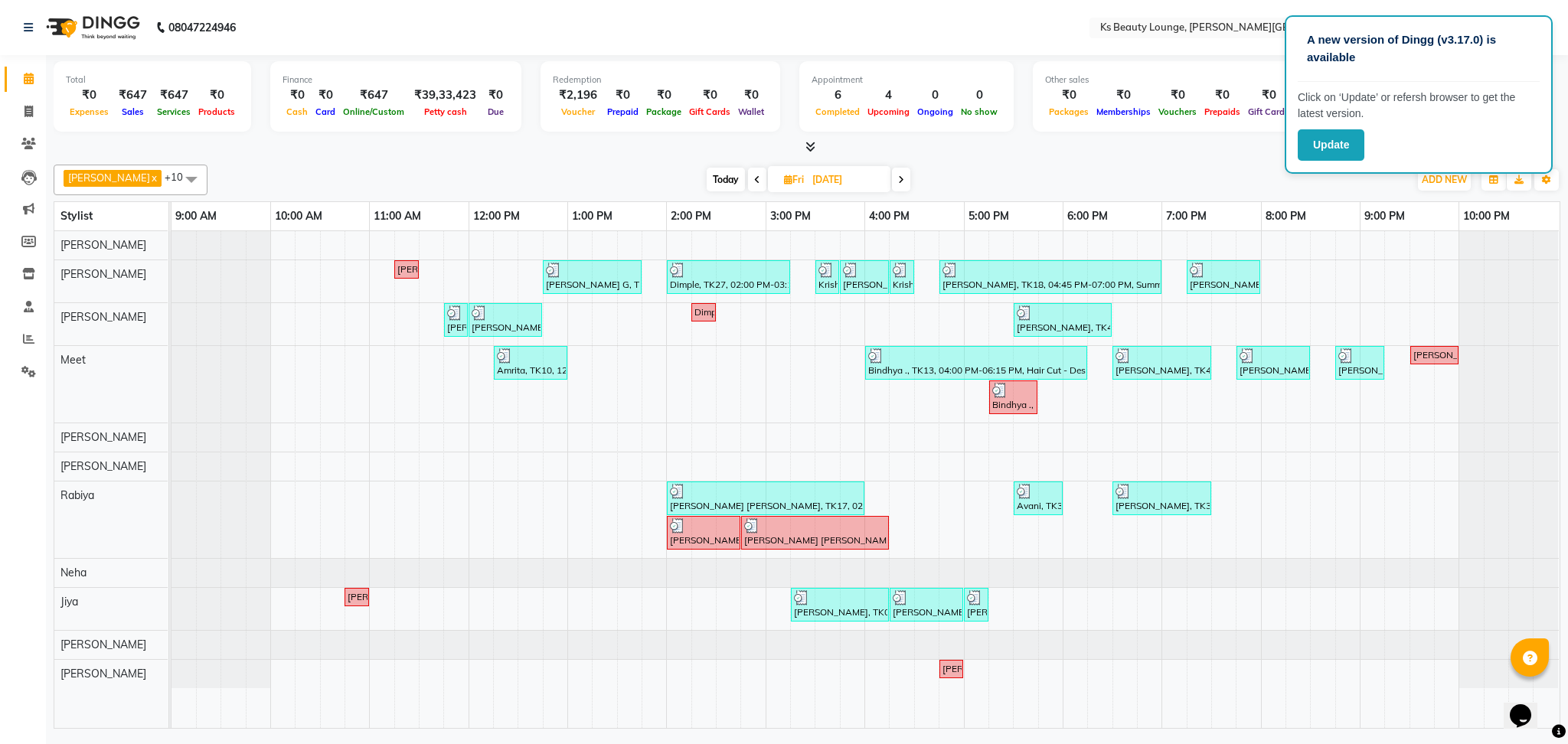
click at [898, 176] on icon at bounding box center [901, 180] width 6 height 9
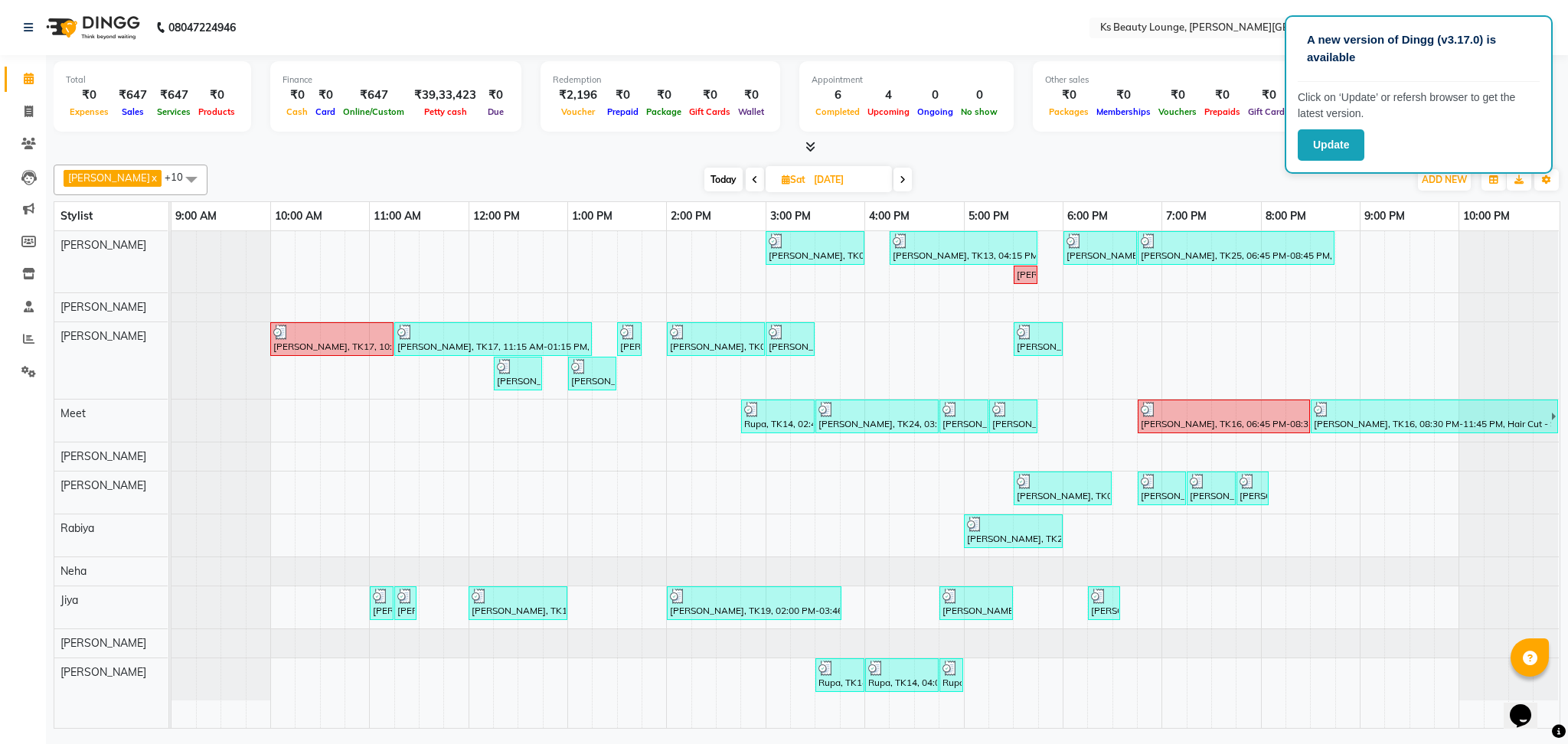
click at [893, 174] on span at bounding box center [902, 179] width 19 height 24
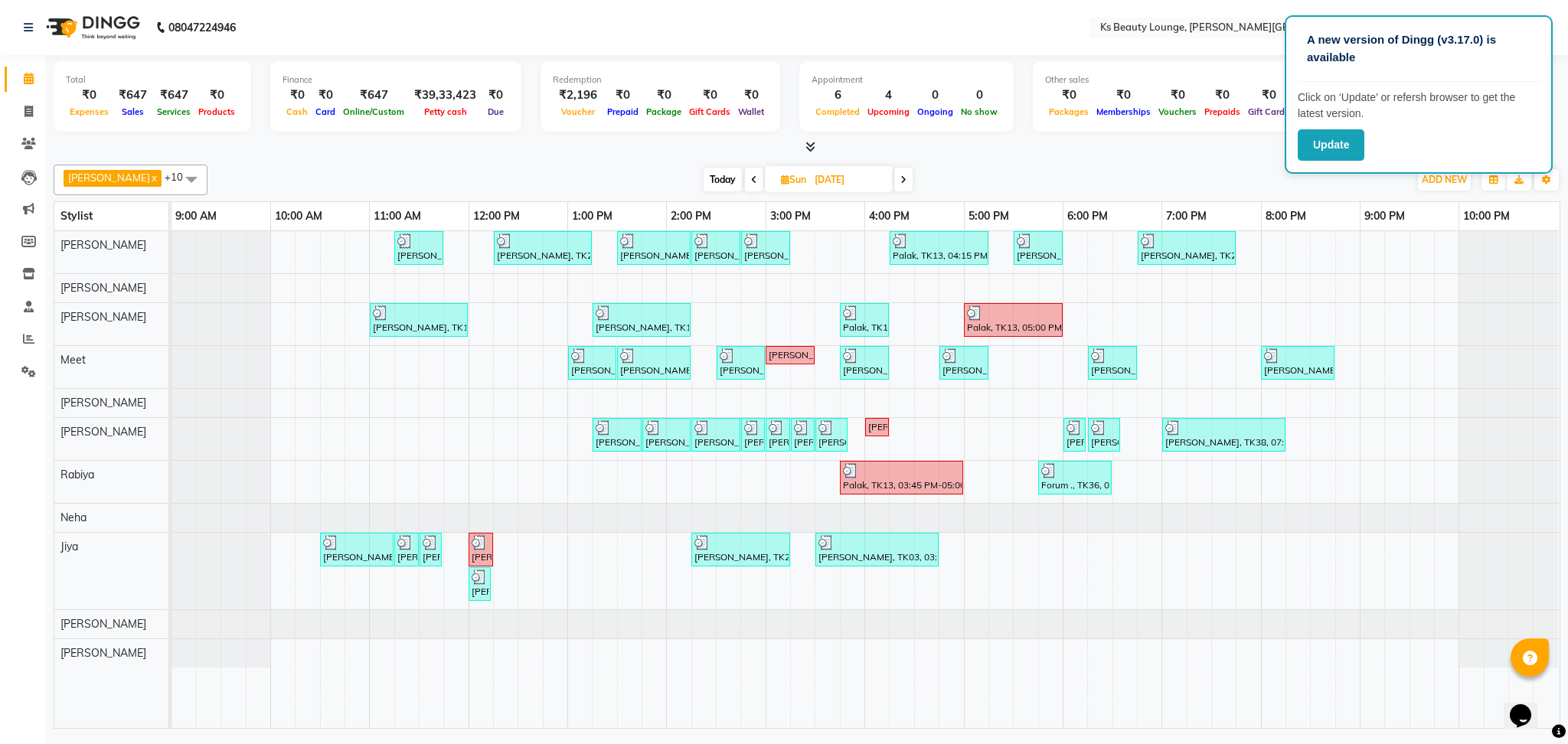
click at [900, 176] on icon at bounding box center [903, 180] width 6 height 9
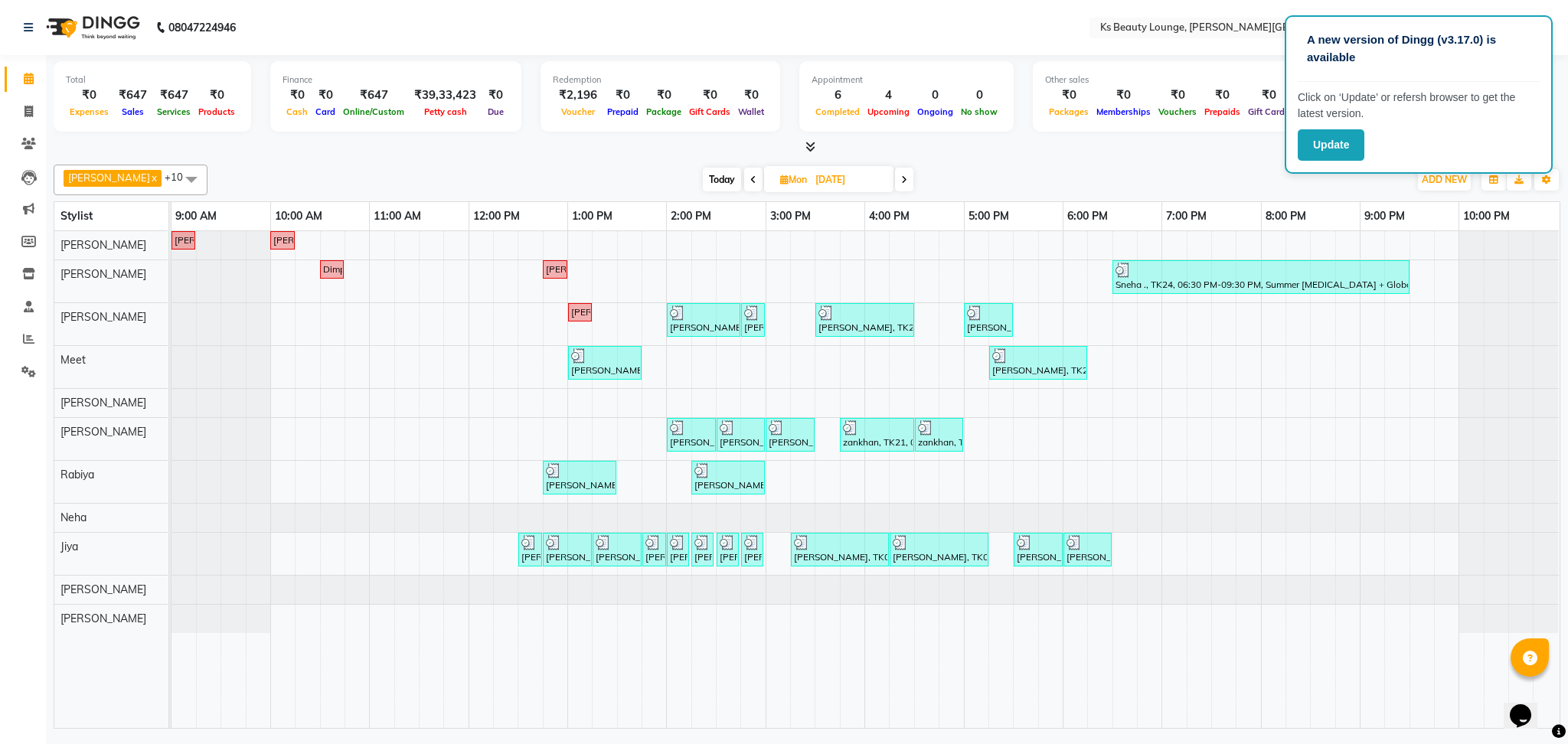
click at [895, 176] on span at bounding box center [904, 179] width 19 height 24
type input "[DATE]"
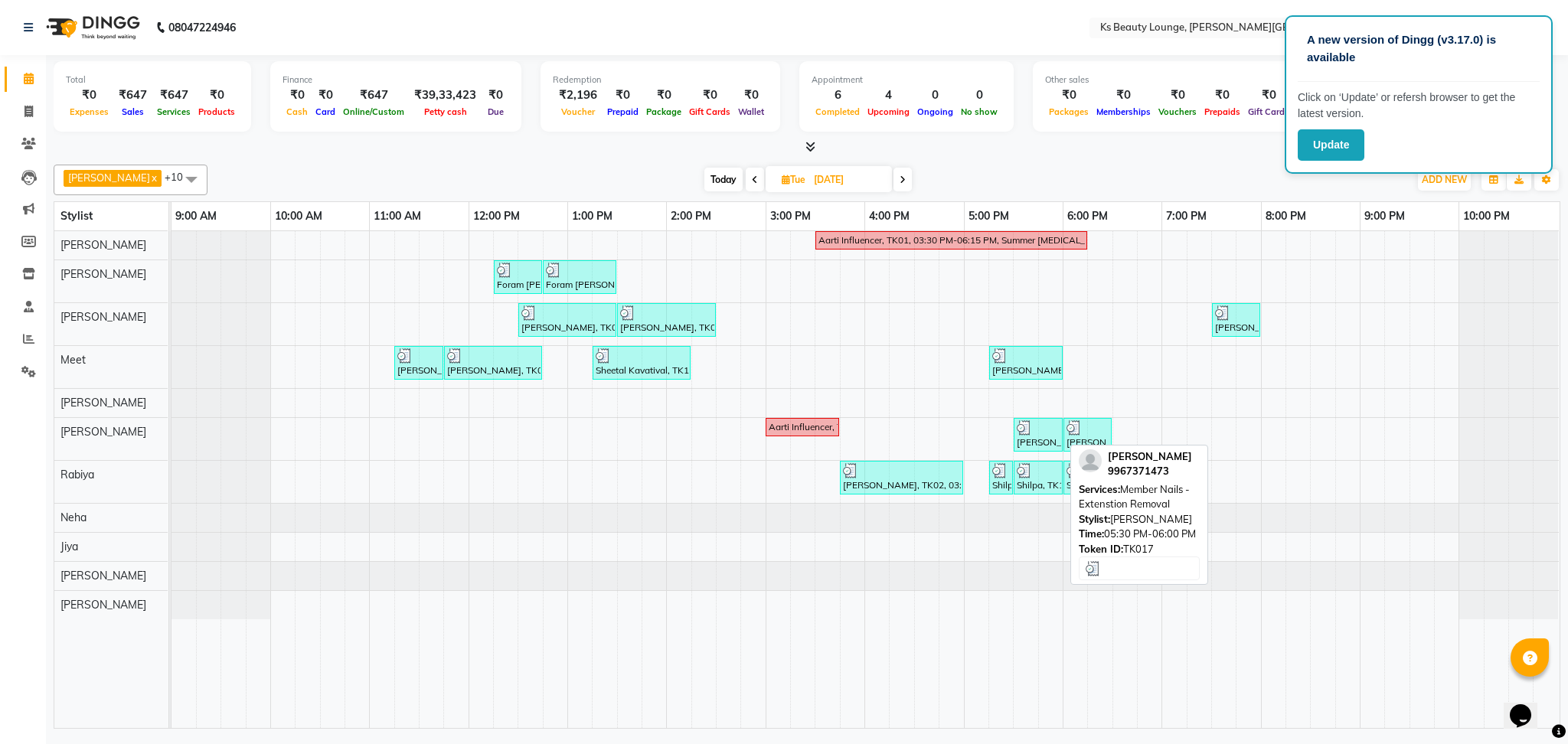
click at [1015, 435] on div "[PERSON_NAME], TK17, 05:30 PM-06:00 PM, Member Nails - Extenstion Removal" at bounding box center [1039, 435] width 46 height 29
select select "3"
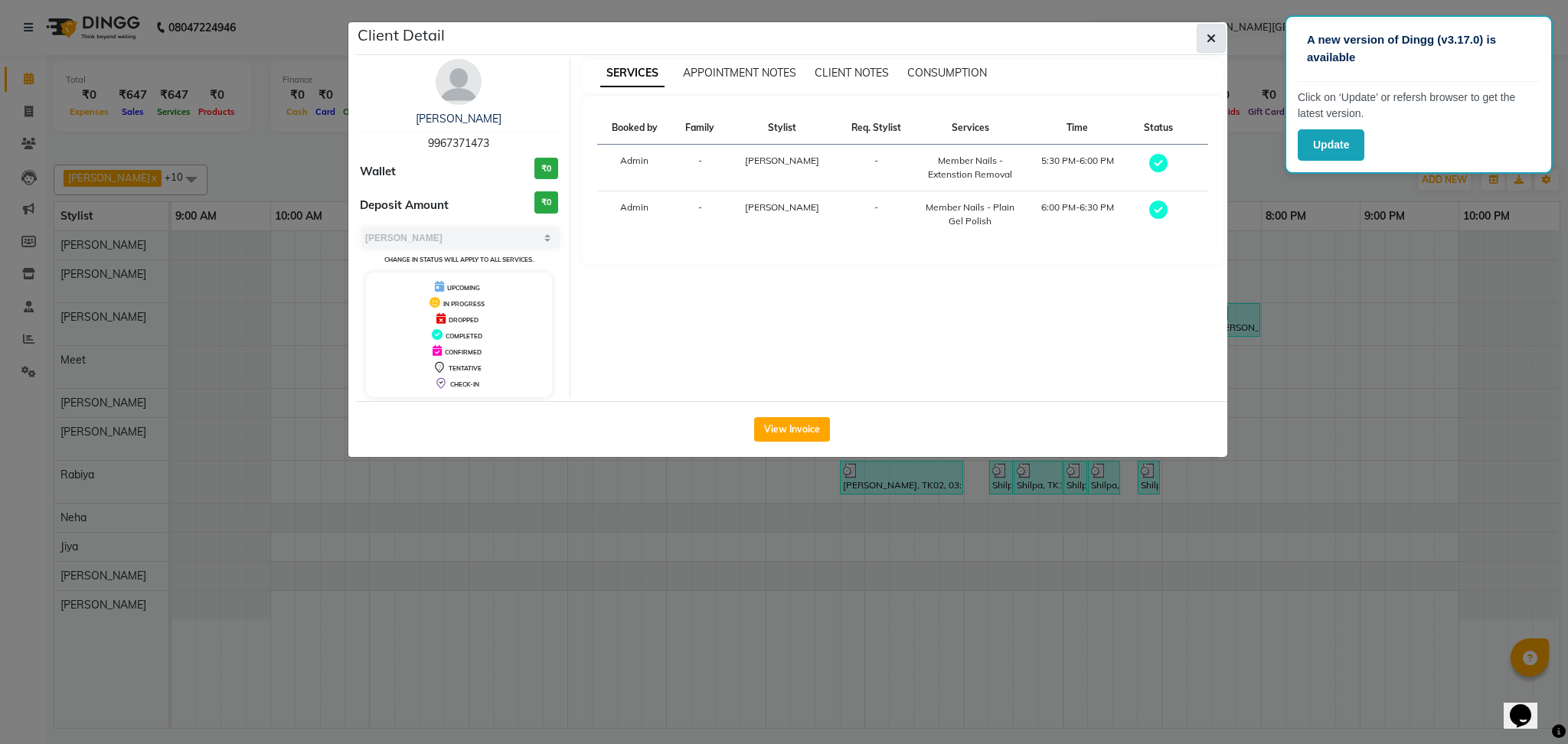
click at [1208, 35] on icon "button" at bounding box center [1211, 38] width 9 height 12
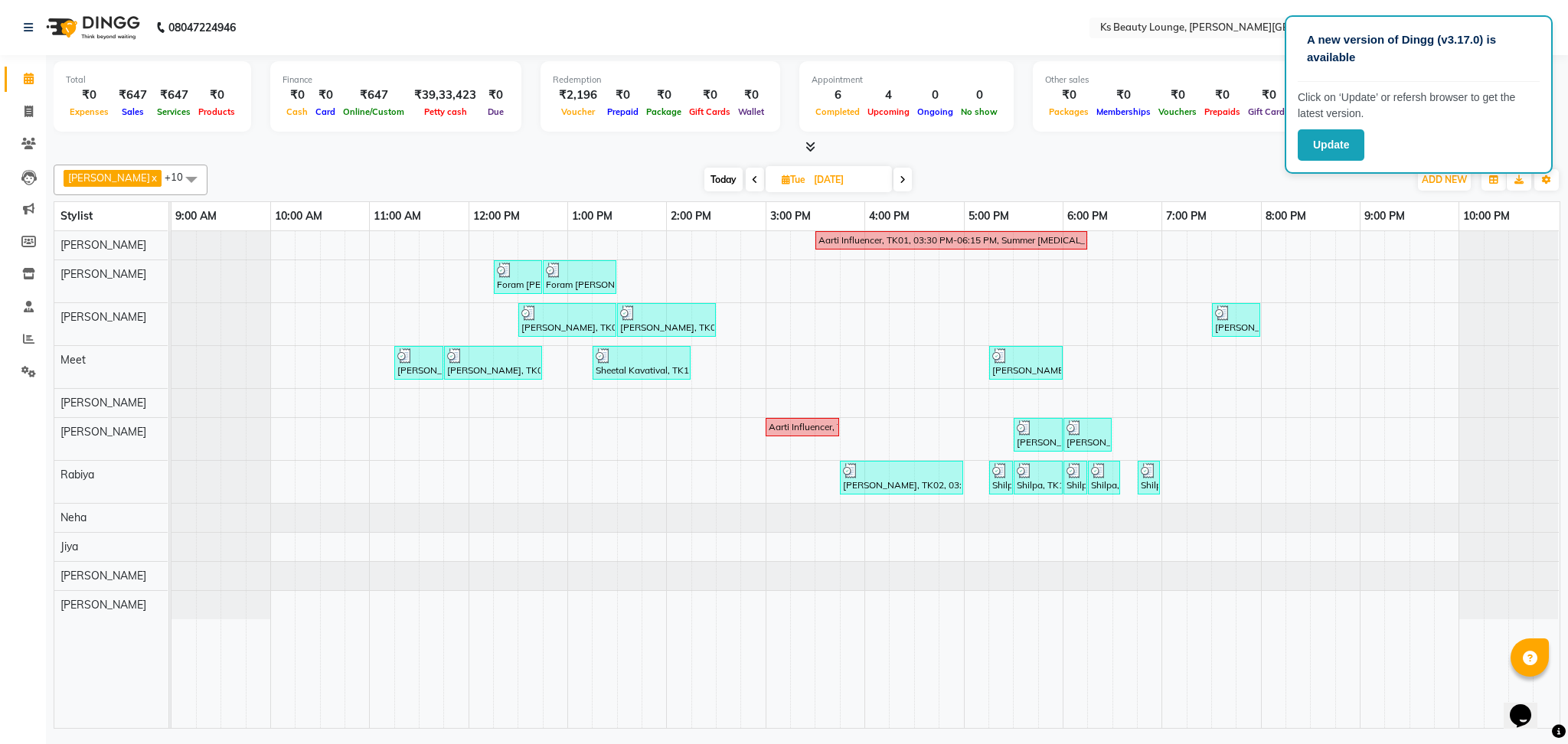
click at [899, 182] on icon at bounding box center [902, 180] width 6 height 9
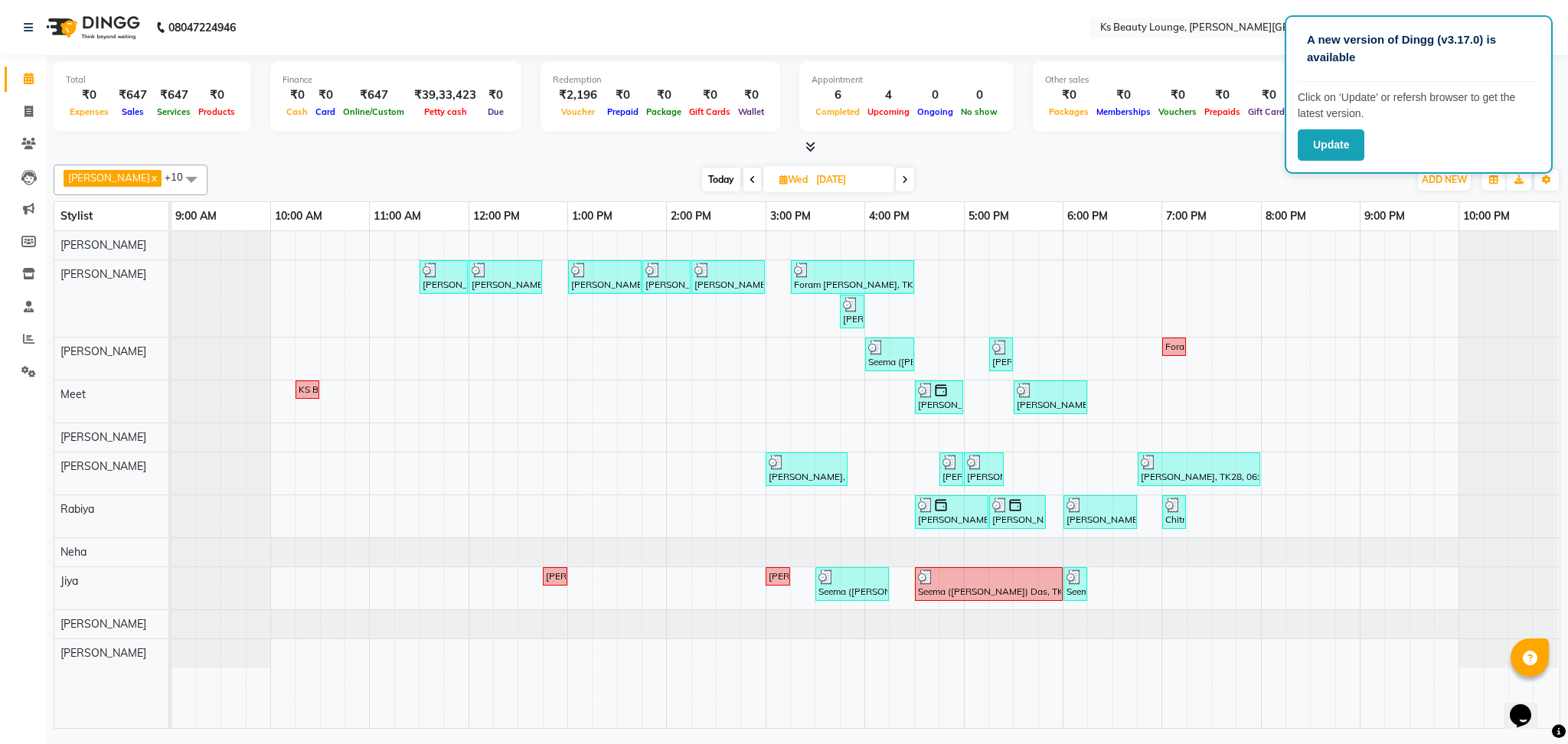
click at [896, 173] on span at bounding box center [905, 179] width 19 height 24
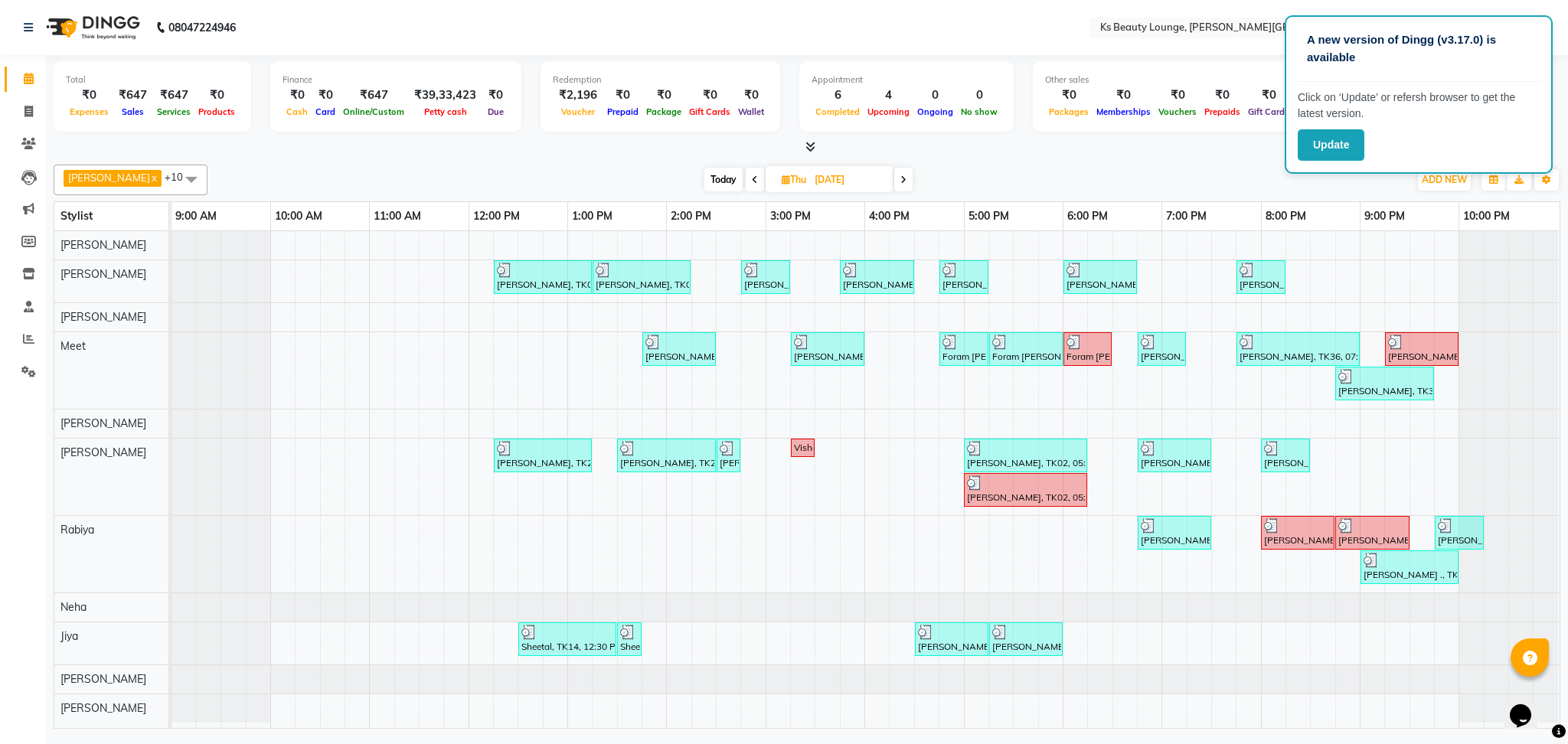
click at [894, 176] on span at bounding box center [903, 179] width 19 height 24
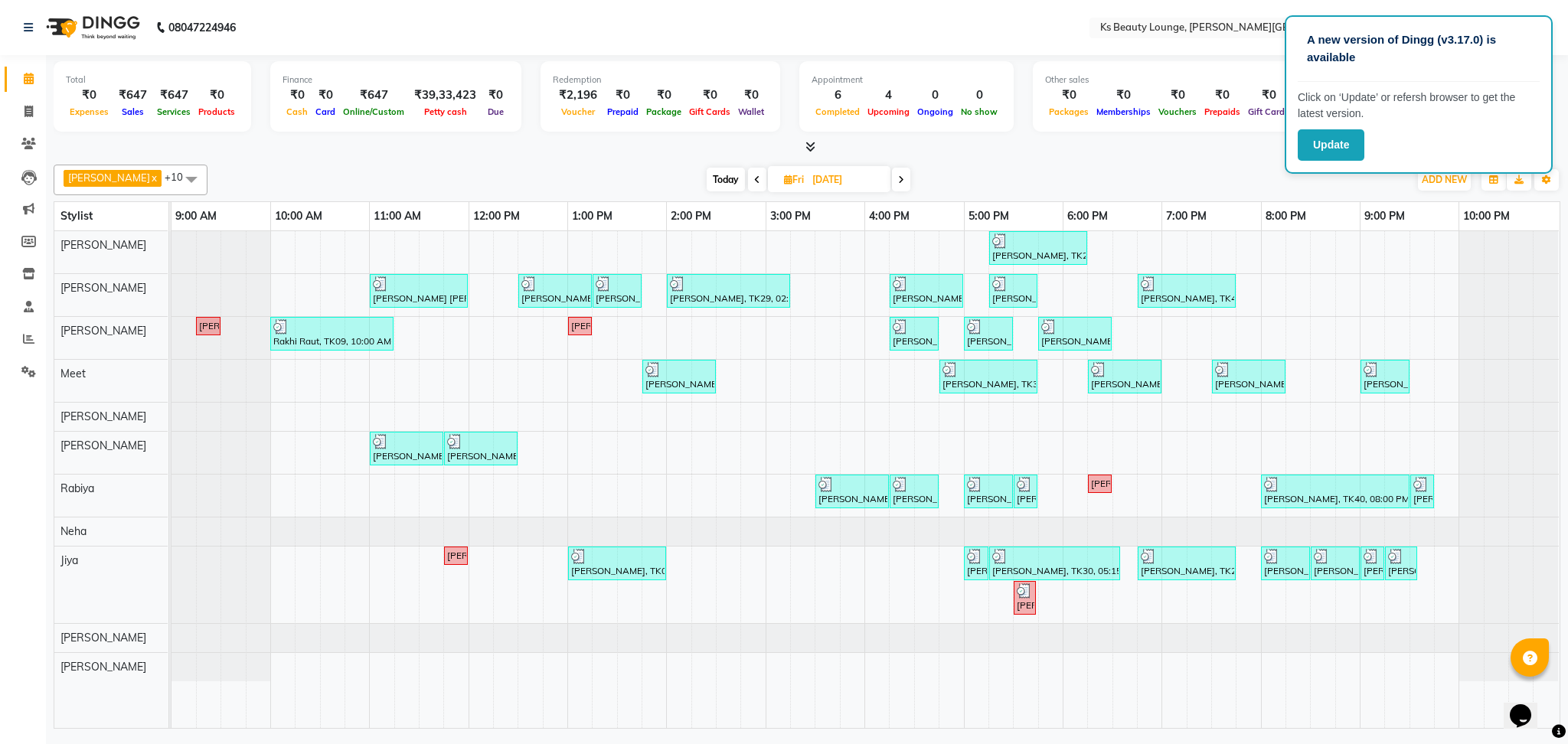
click at [898, 178] on icon at bounding box center [901, 180] width 6 height 9
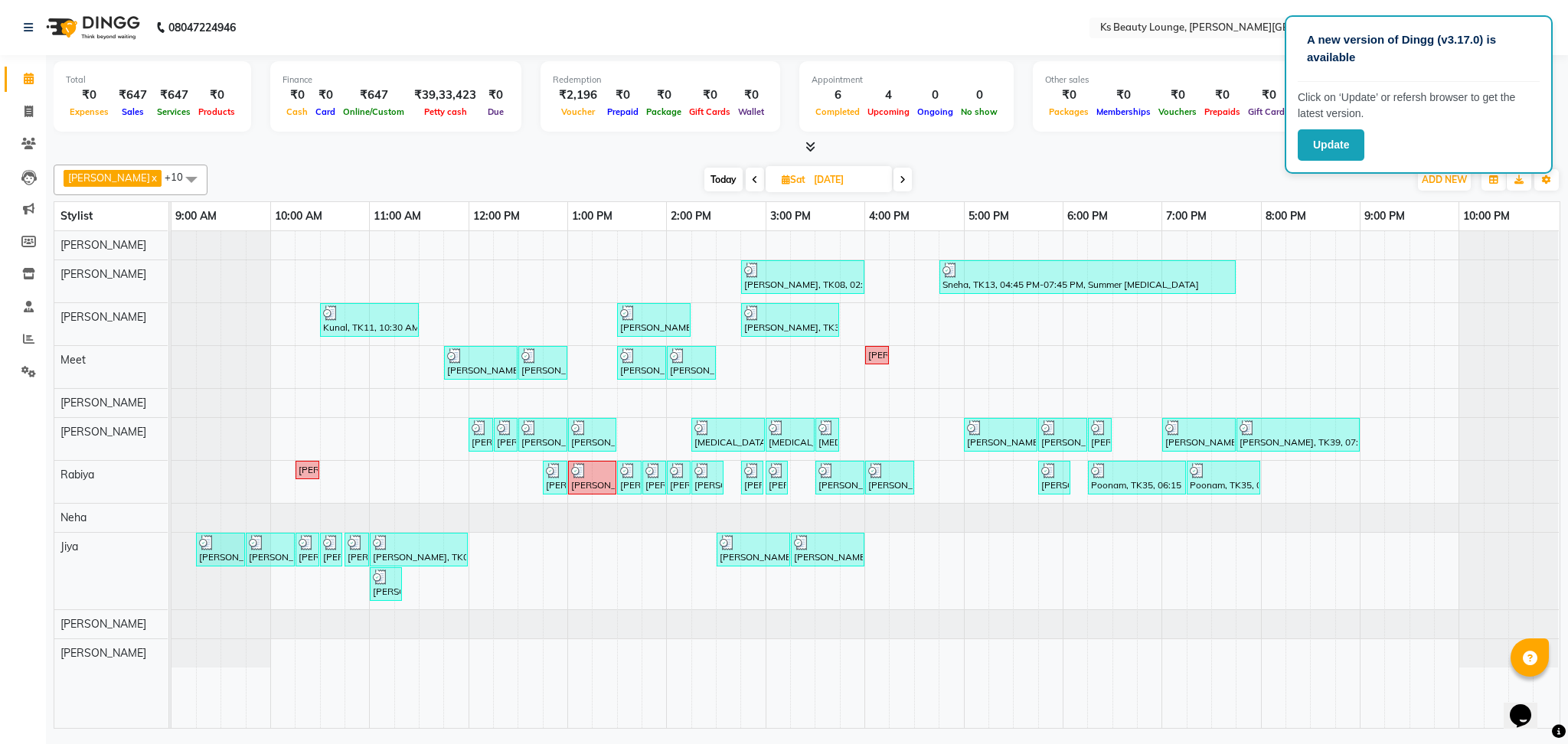
click at [899, 182] on icon at bounding box center [902, 180] width 6 height 9
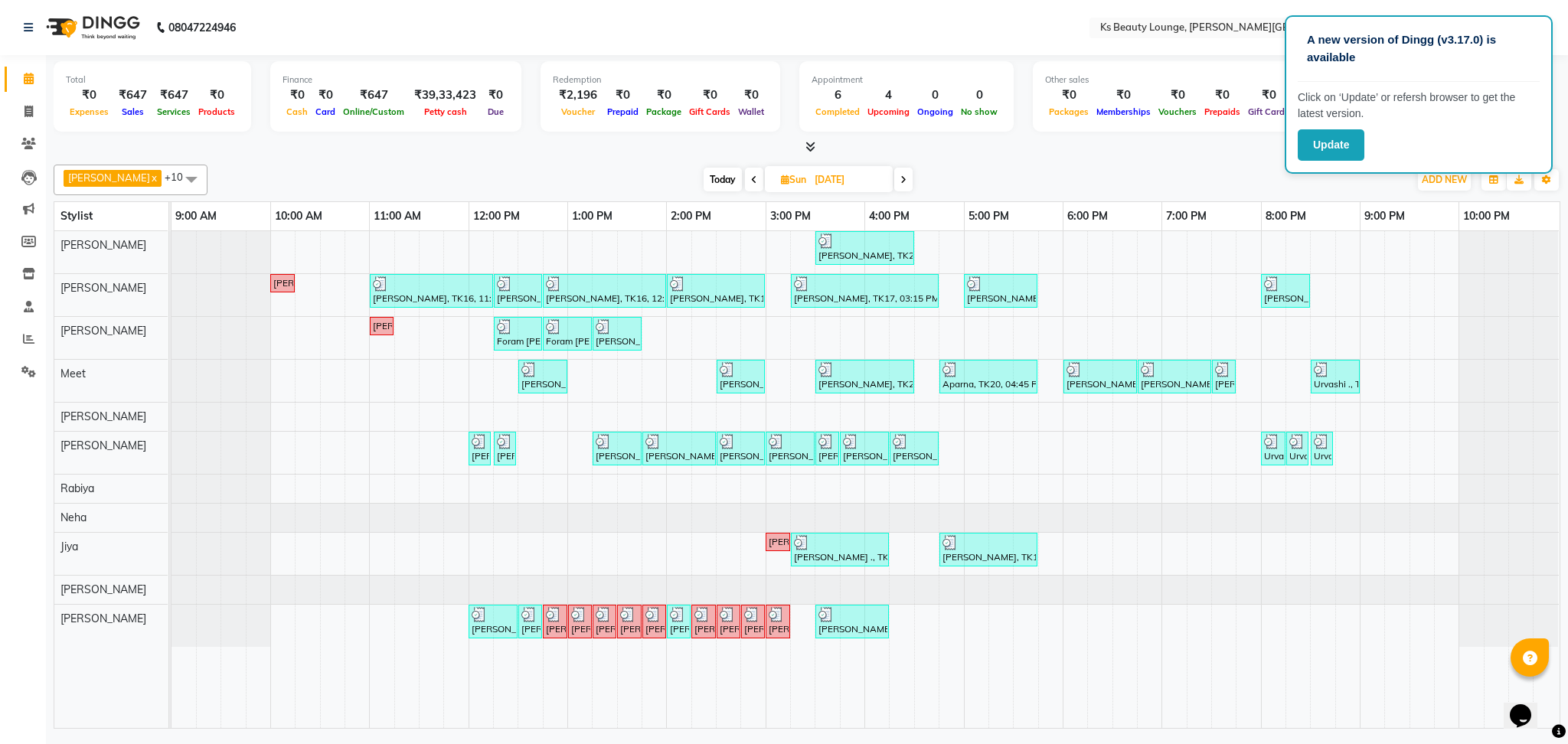
click at [900, 176] on icon at bounding box center [903, 180] width 6 height 9
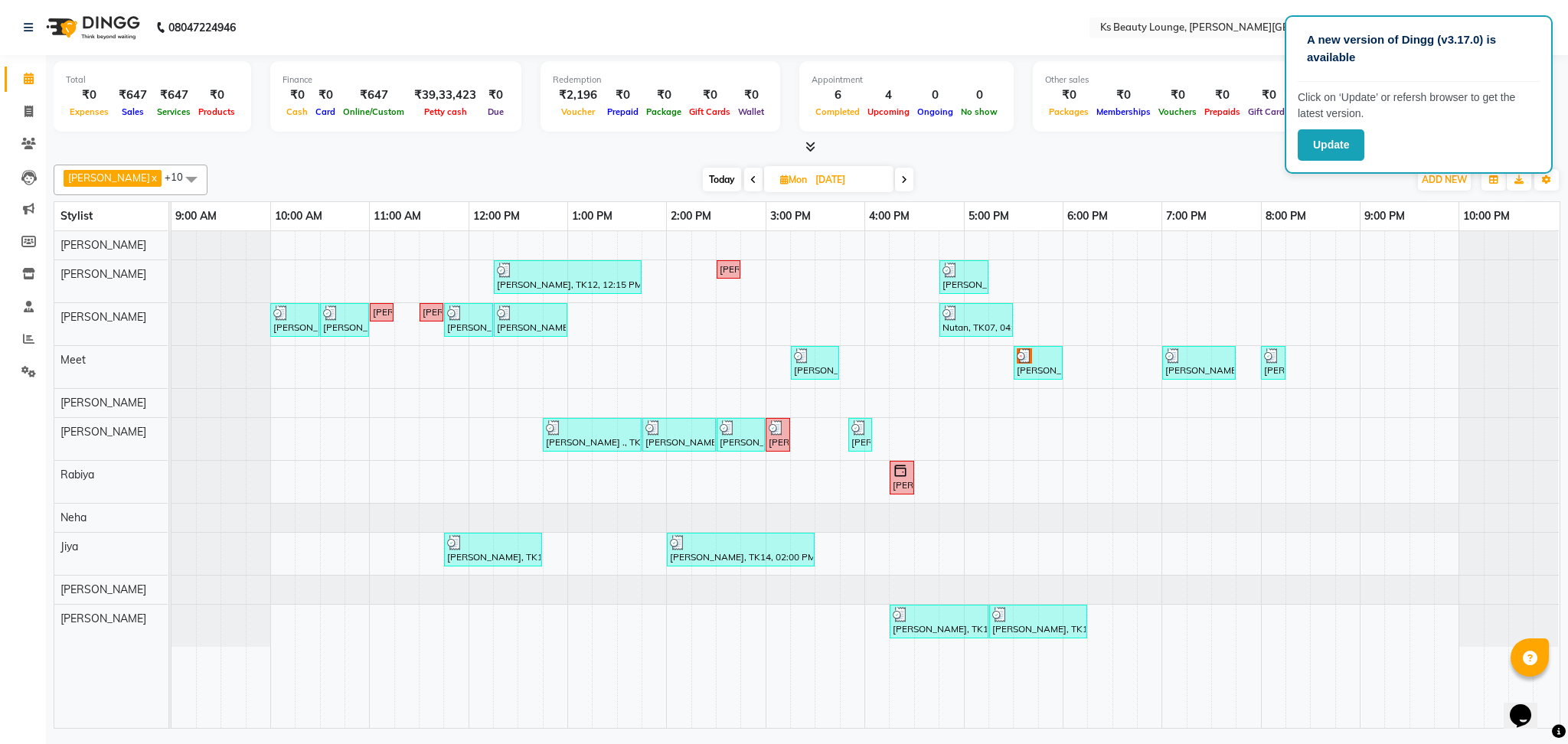
drag, startPoint x: 905, startPoint y: 489, endPoint x: 882, endPoint y: 176, distance: 313.8
click at [882, 176] on div "[PERSON_NAME] [PERSON_NAME] x Meet x [PERSON_NAME] x [PERSON_NAME] x [PERSON_NA…" at bounding box center [806, 443] width 1507 height 570
click at [901, 176] on icon at bounding box center [904, 180] width 6 height 9
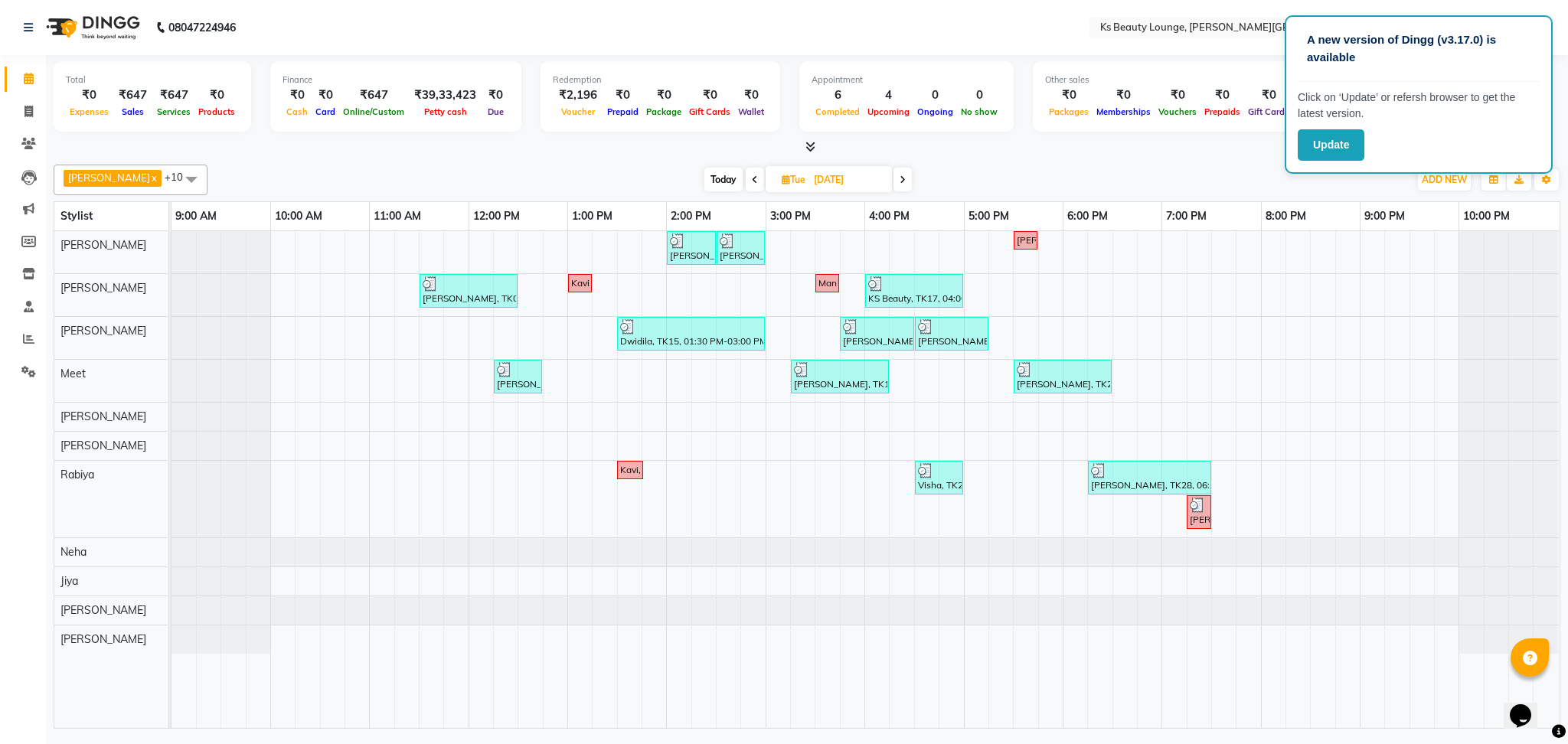
click at [899, 179] on icon at bounding box center [902, 180] width 6 height 9
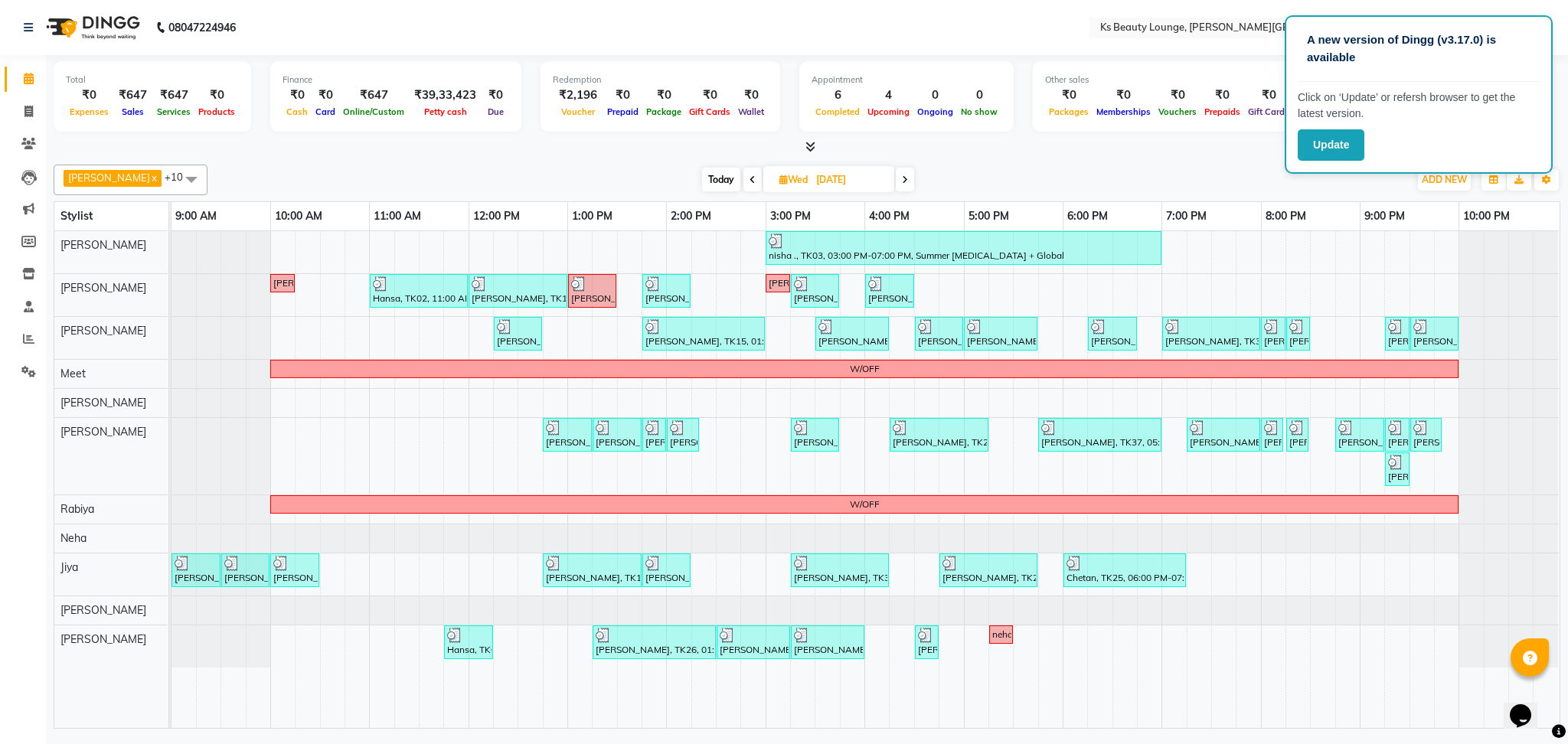
click at [902, 177] on icon at bounding box center [905, 180] width 6 height 9
type input "[DATE]"
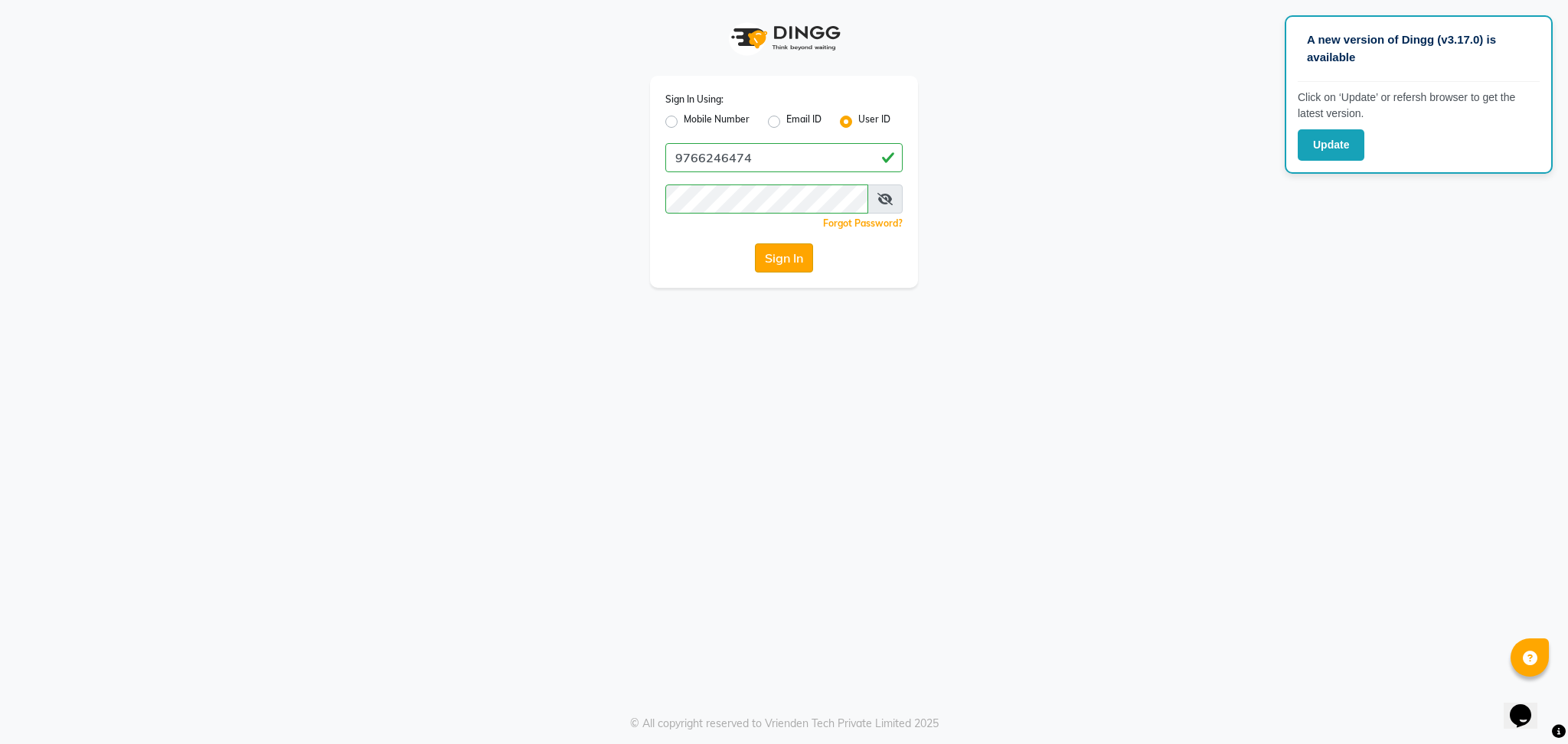
click at [778, 260] on button "Sign In" at bounding box center [784, 258] width 59 height 29
click at [865, 161] on input "9766246474" at bounding box center [784, 157] width 238 height 29
type input "[PERSON_NAME]"
click at [769, 259] on button "Sign In" at bounding box center [784, 258] width 59 height 29
click at [1345, 136] on button "Update" at bounding box center [1330, 145] width 67 height 31
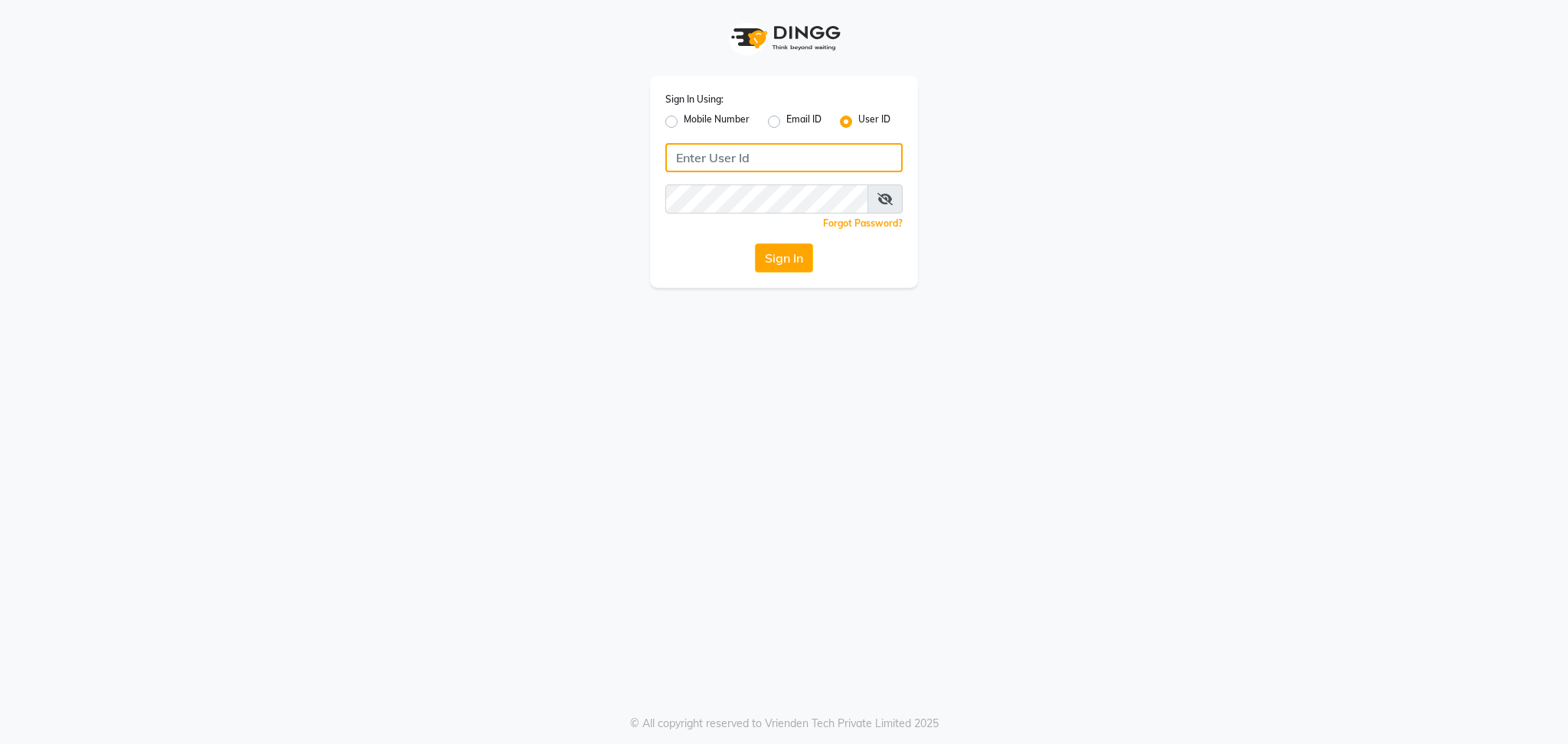
type input "[PERSON_NAME]"
click at [836, 153] on input "[PERSON_NAME]" at bounding box center [784, 157] width 238 height 29
